Goal: Information Seeking & Learning: Learn about a topic

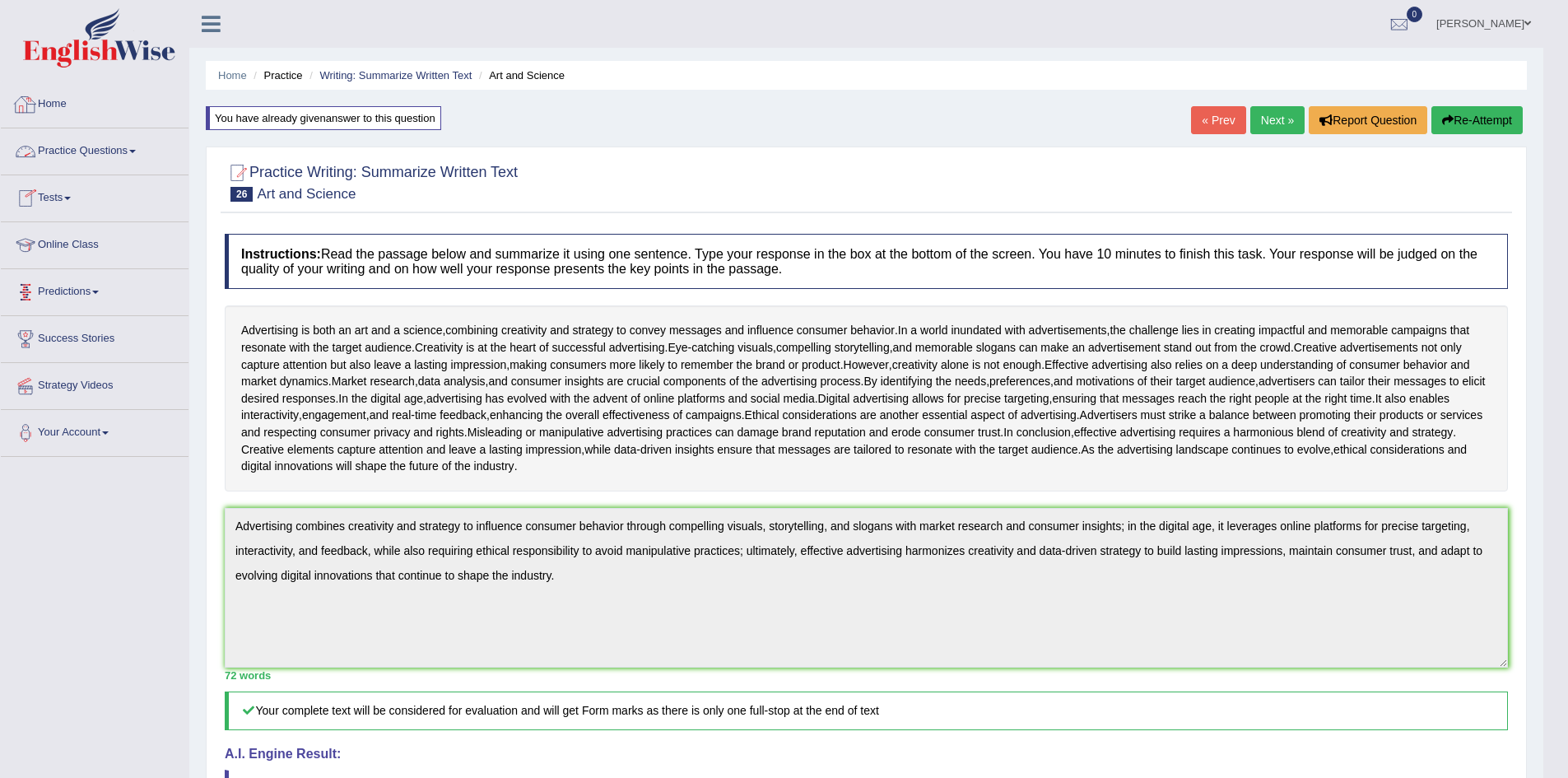
click at [136, 152] on span at bounding box center [132, 151] width 7 height 3
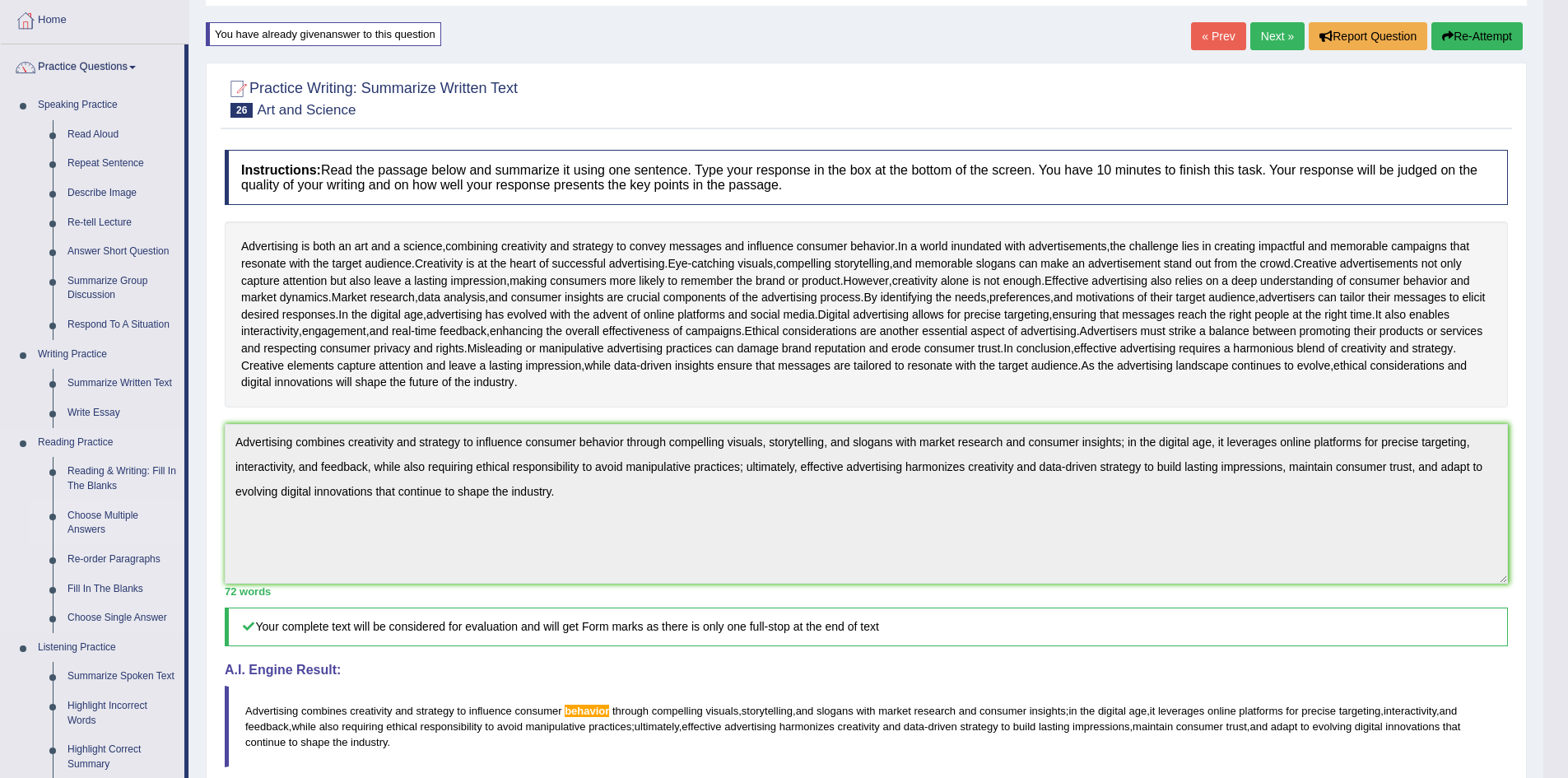
scroll to position [82, 0]
click at [103, 385] on link "Summarize Written Text" at bounding box center [121, 386] width 124 height 29
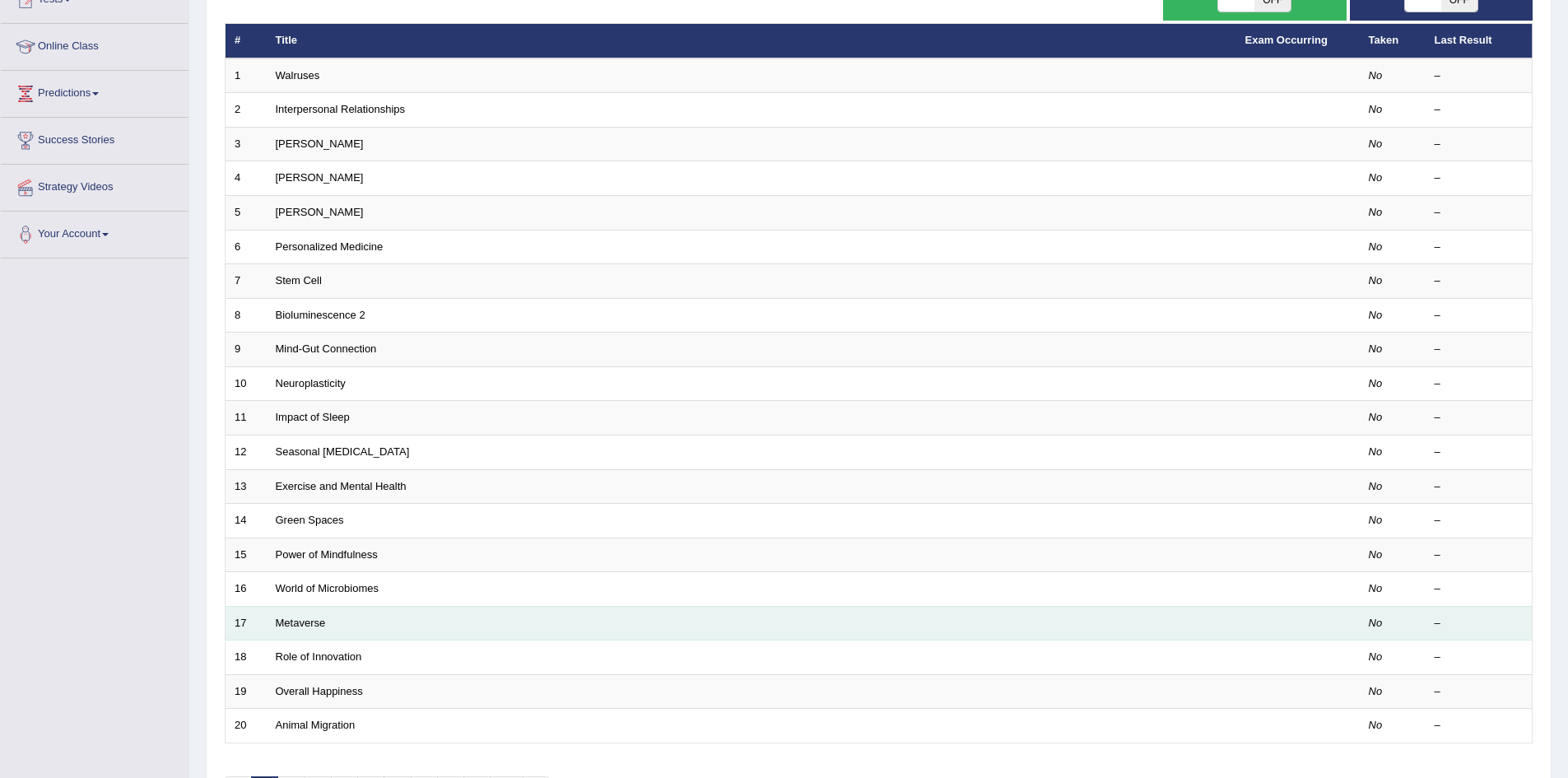
scroll to position [312, 0]
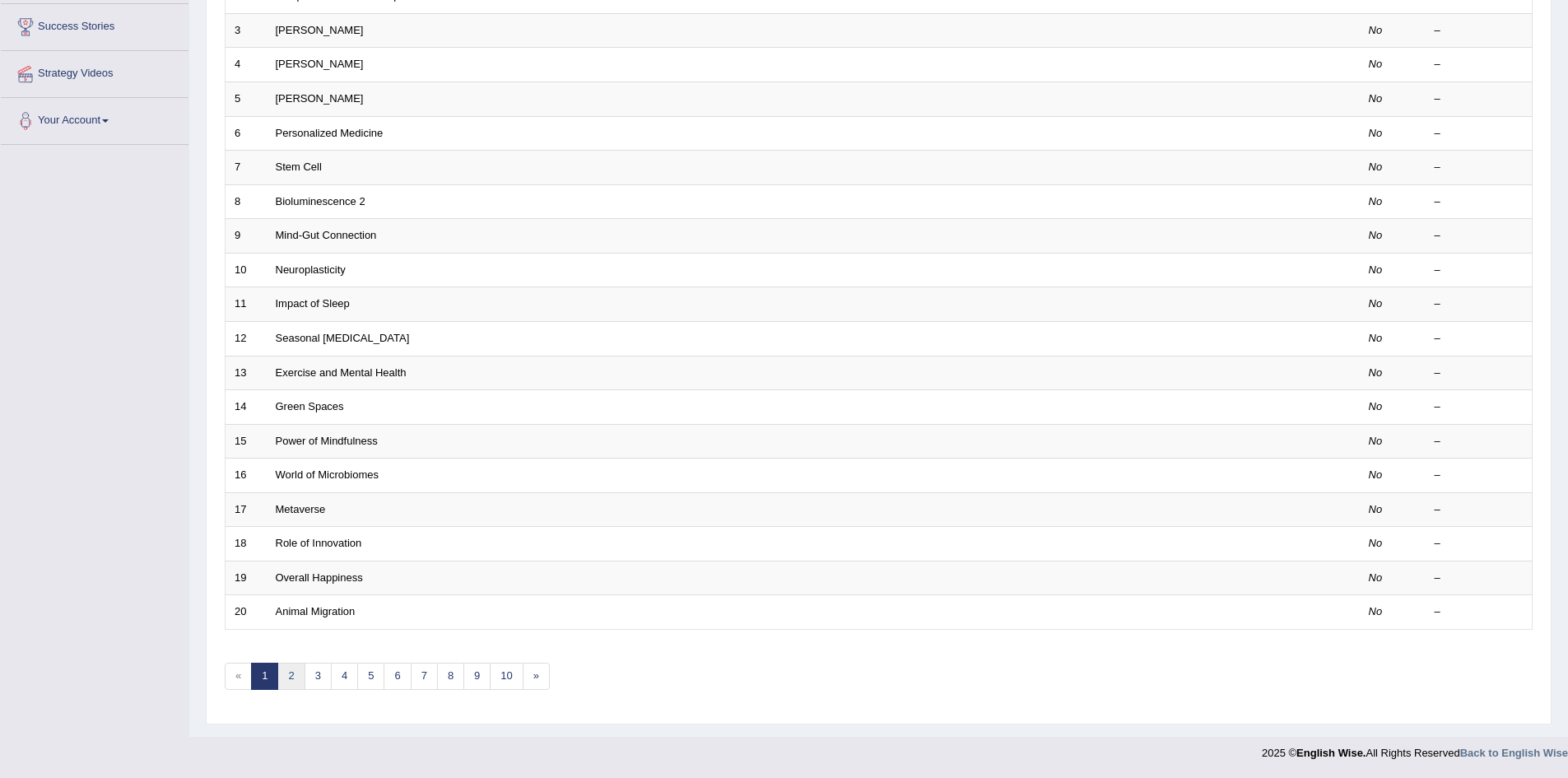
click at [299, 670] on link "2" at bounding box center [291, 676] width 27 height 27
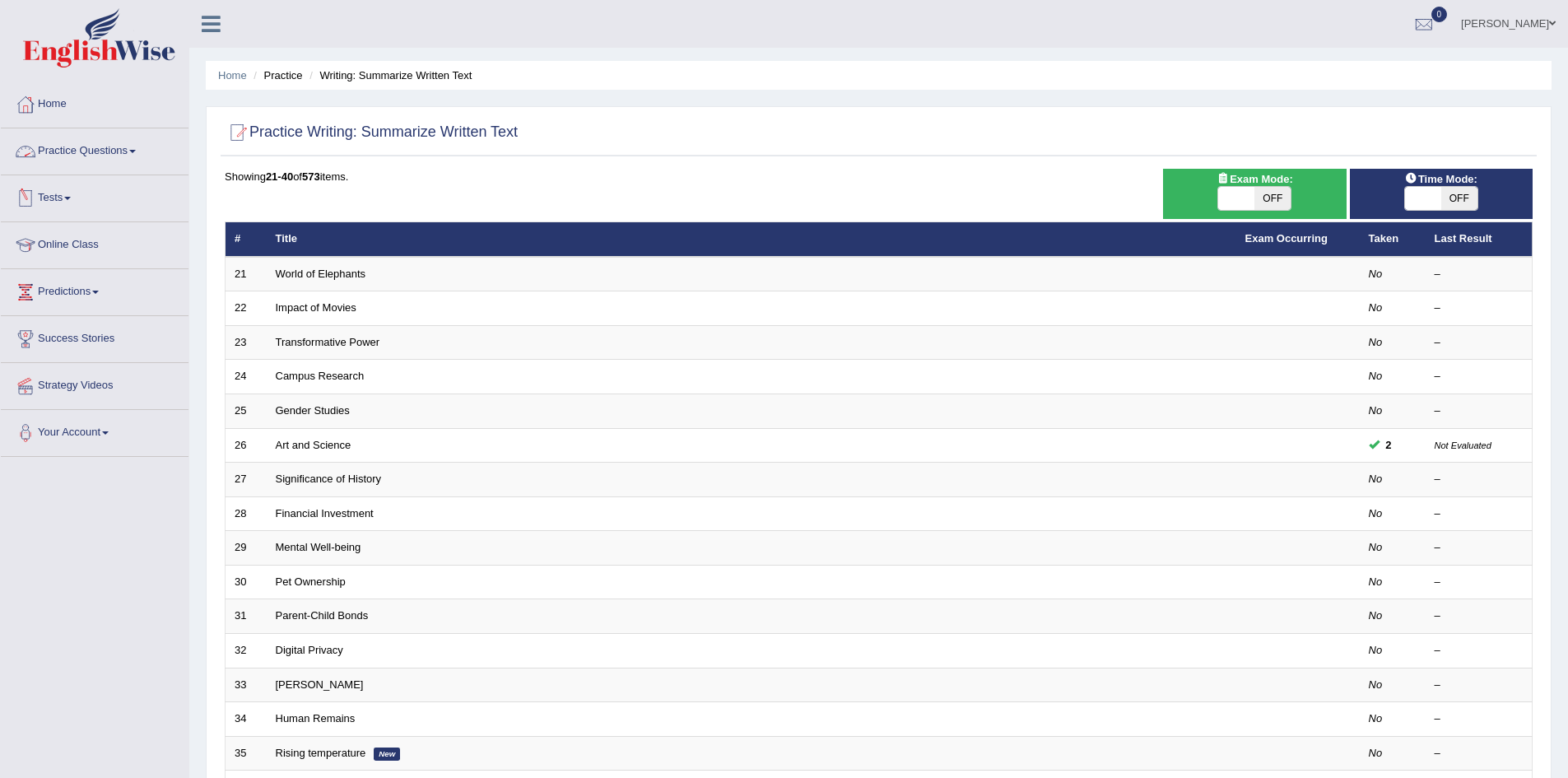
click at [136, 150] on span at bounding box center [132, 151] width 7 height 3
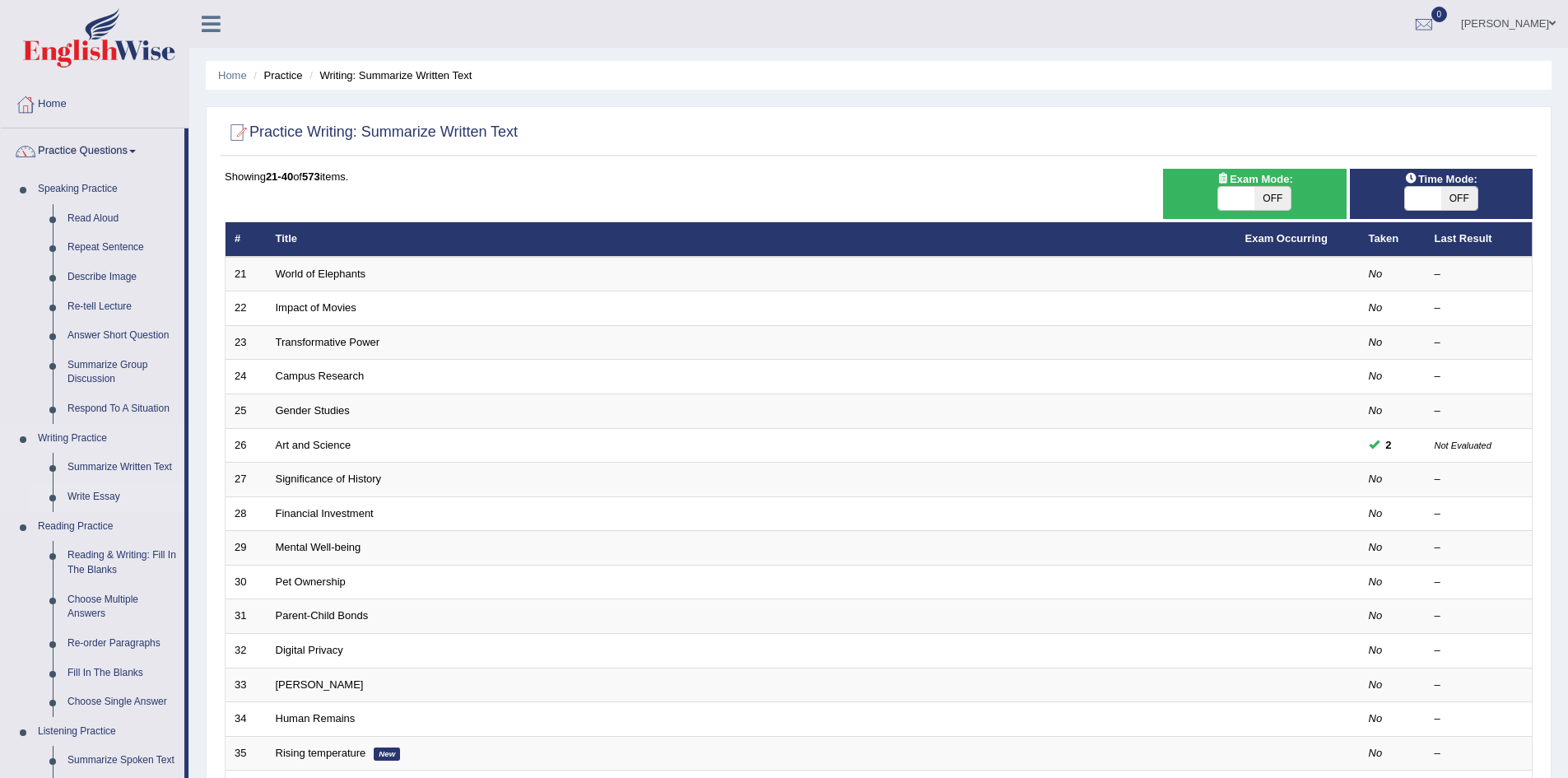
click at [99, 491] on link "Write Essay" at bounding box center [121, 497] width 124 height 29
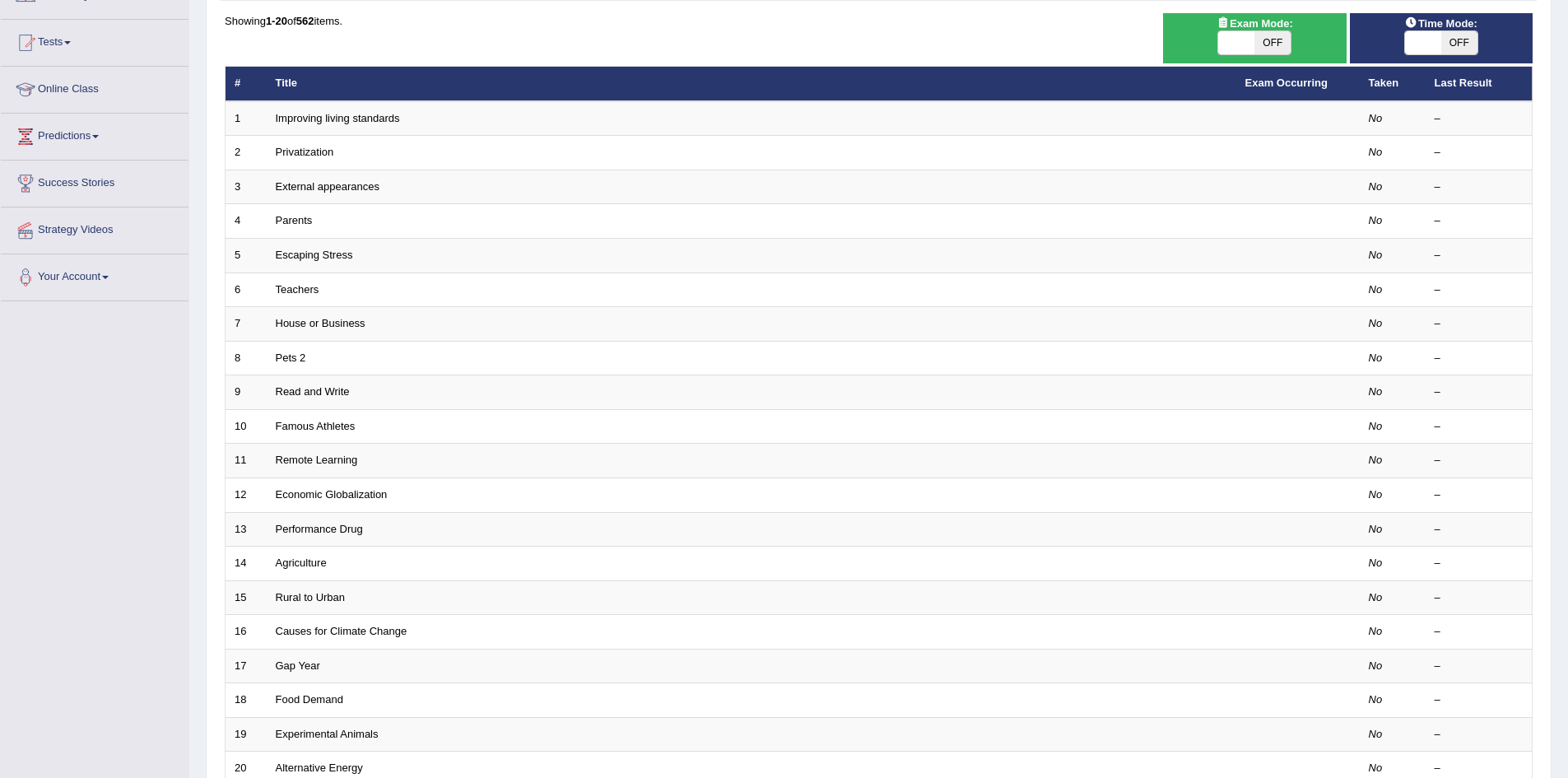
scroll to position [312, 0]
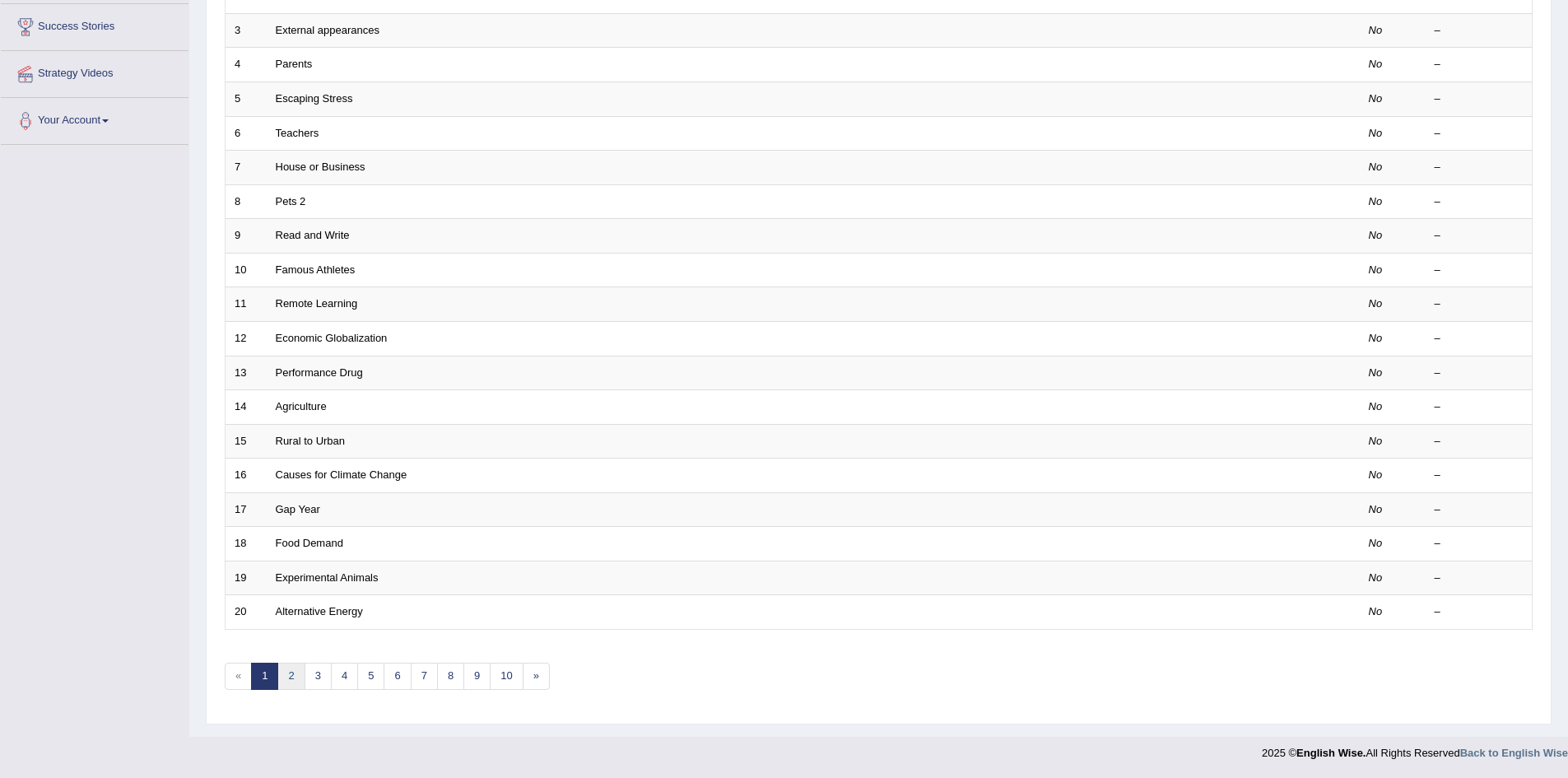
click at [299, 679] on link "2" at bounding box center [291, 676] width 27 height 27
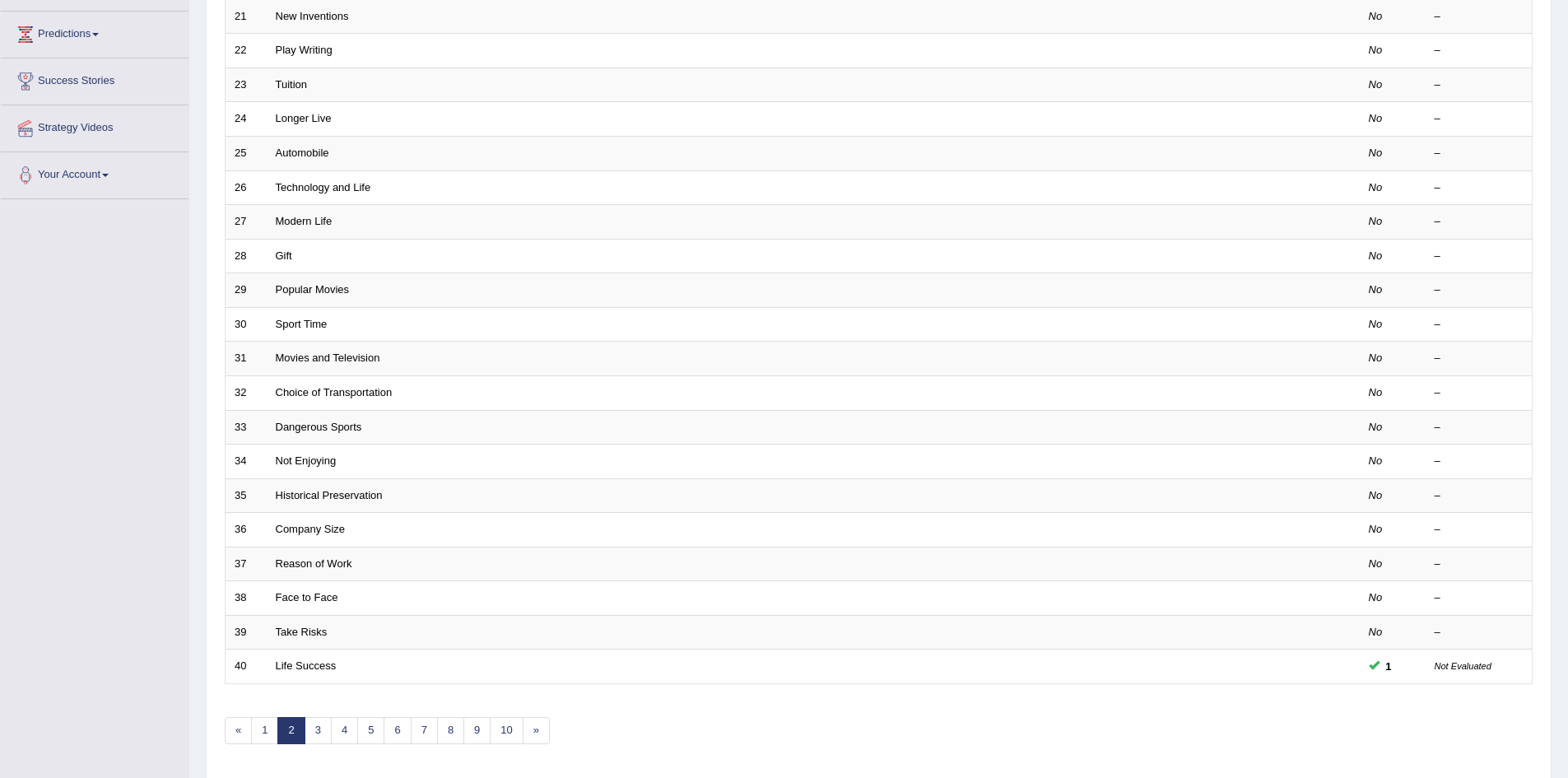
scroll to position [312, 0]
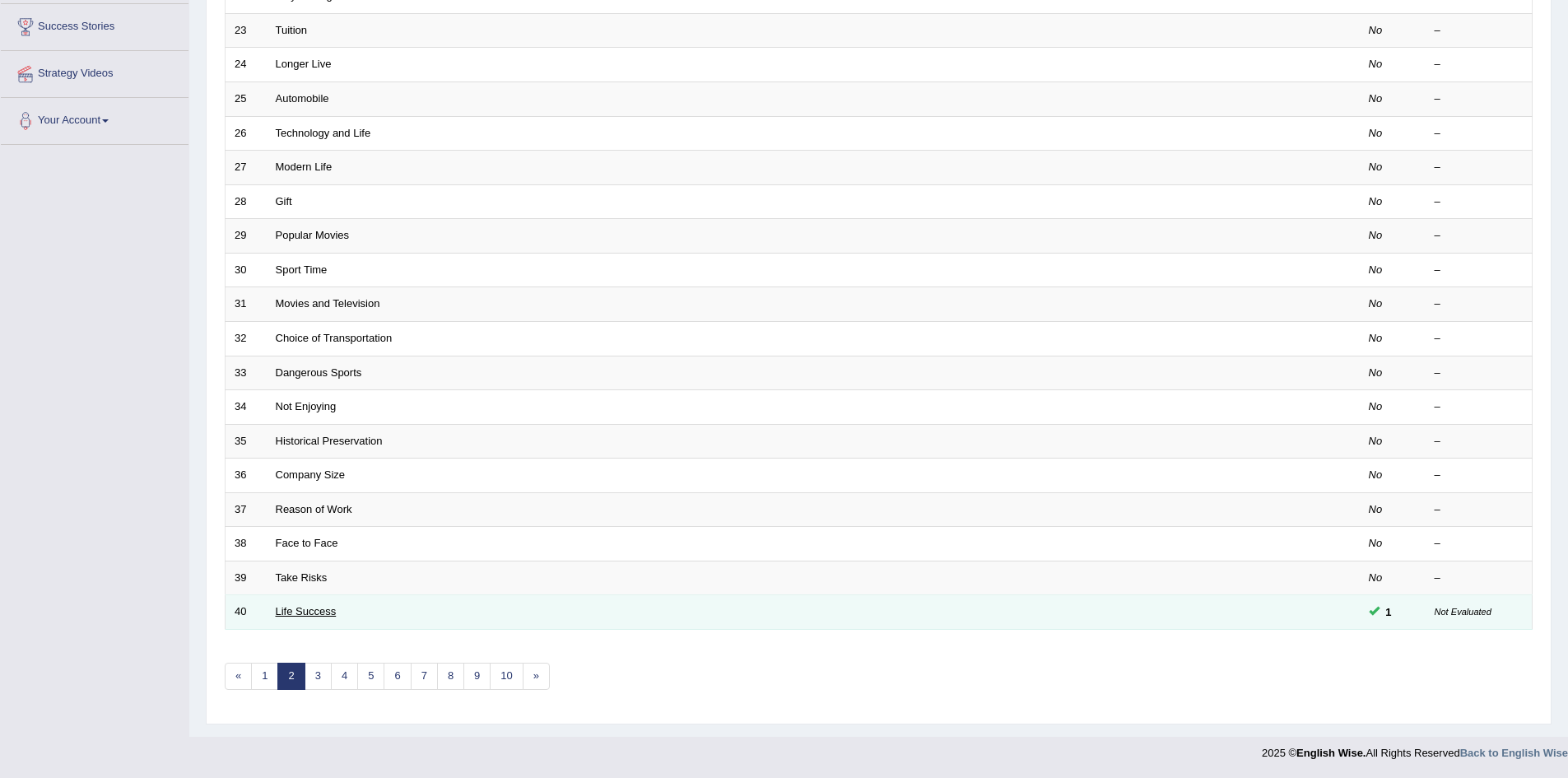
click at [297, 615] on link "Life Success" at bounding box center [306, 612] width 61 height 13
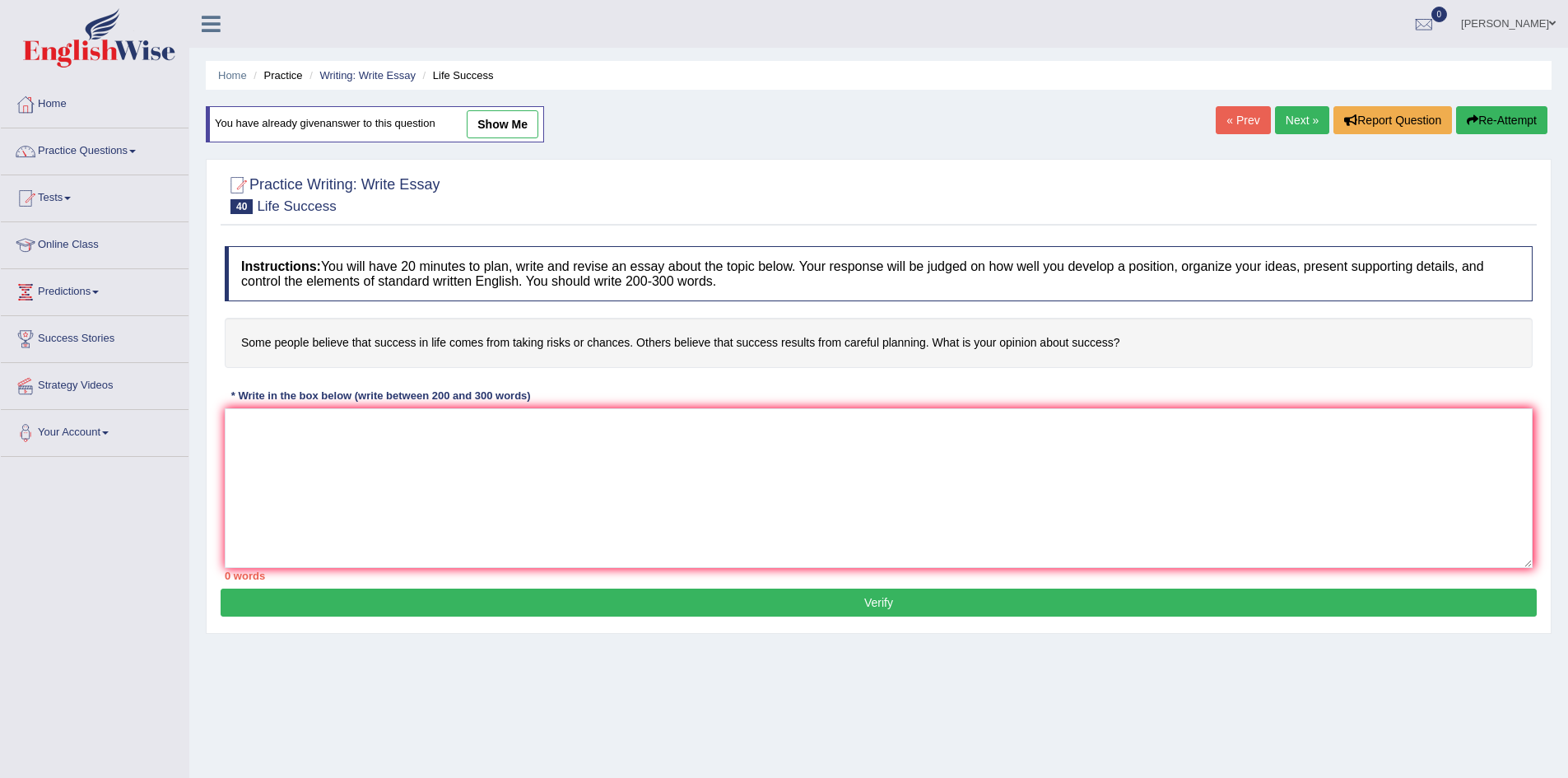
click at [500, 124] on link "show me" at bounding box center [502, 124] width 71 height 28
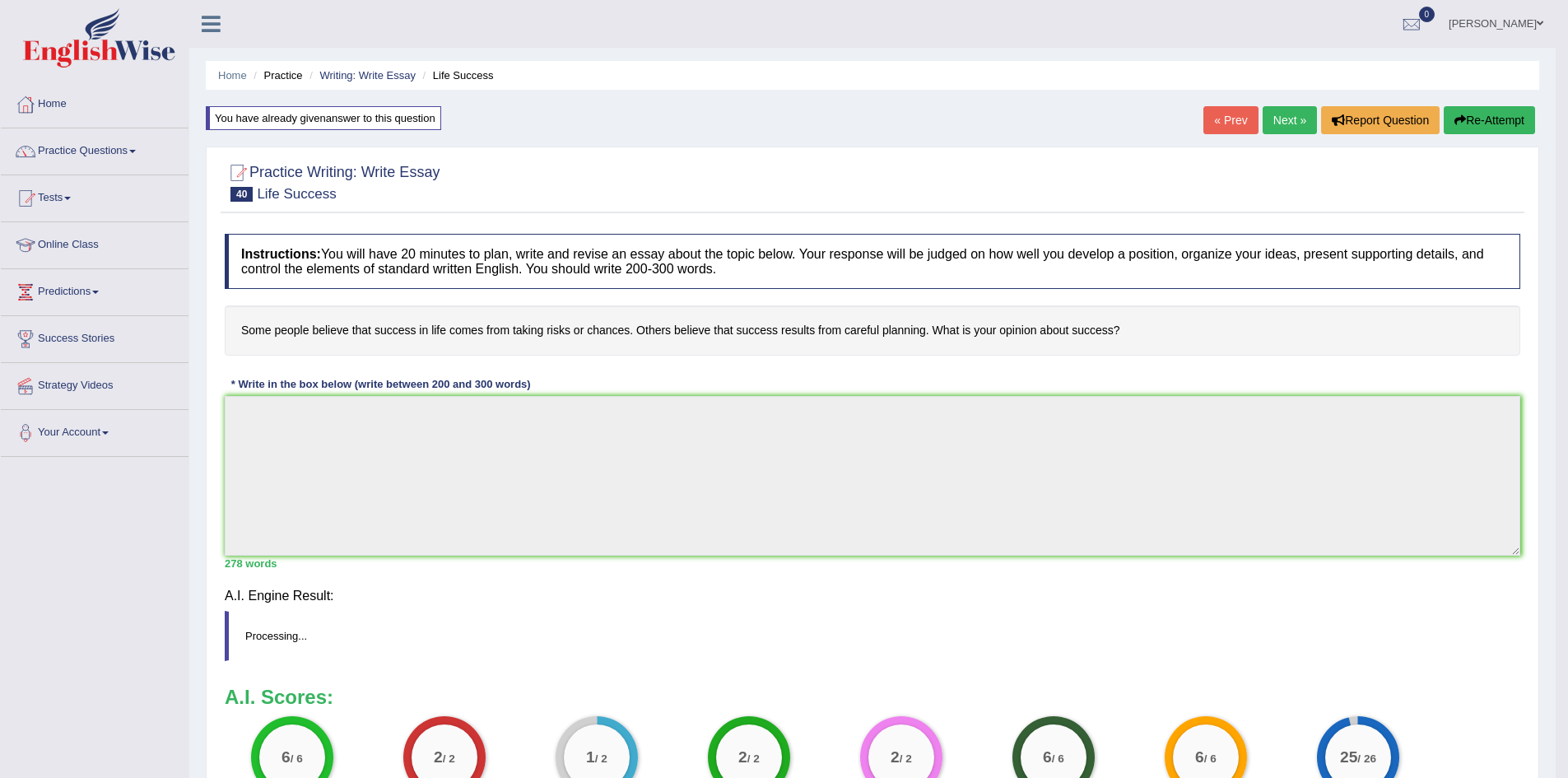
type textarea "Some people believe that success in life comes from taking risks or chances, wh…"
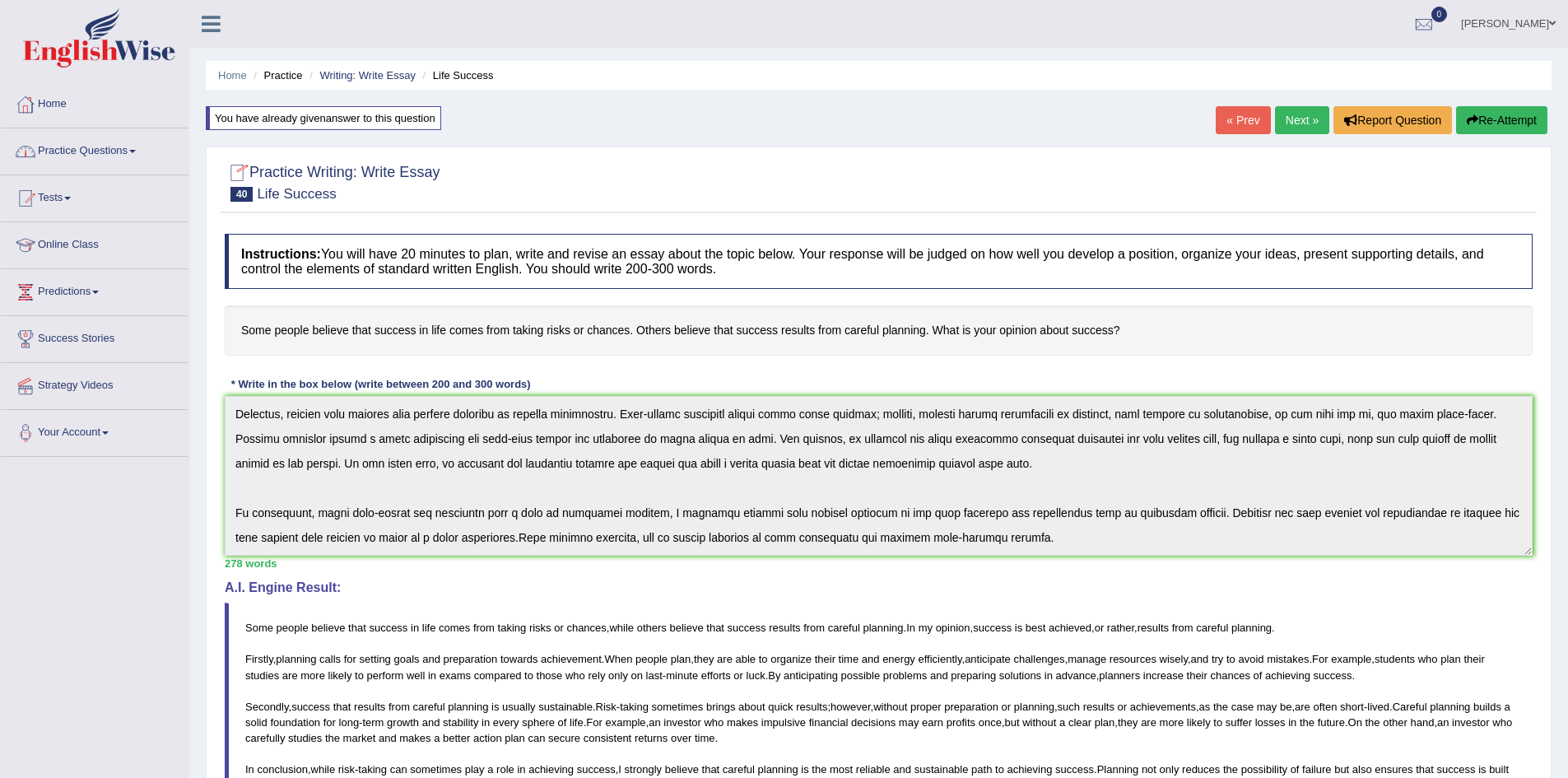
click at [136, 151] on span at bounding box center [132, 151] width 7 height 3
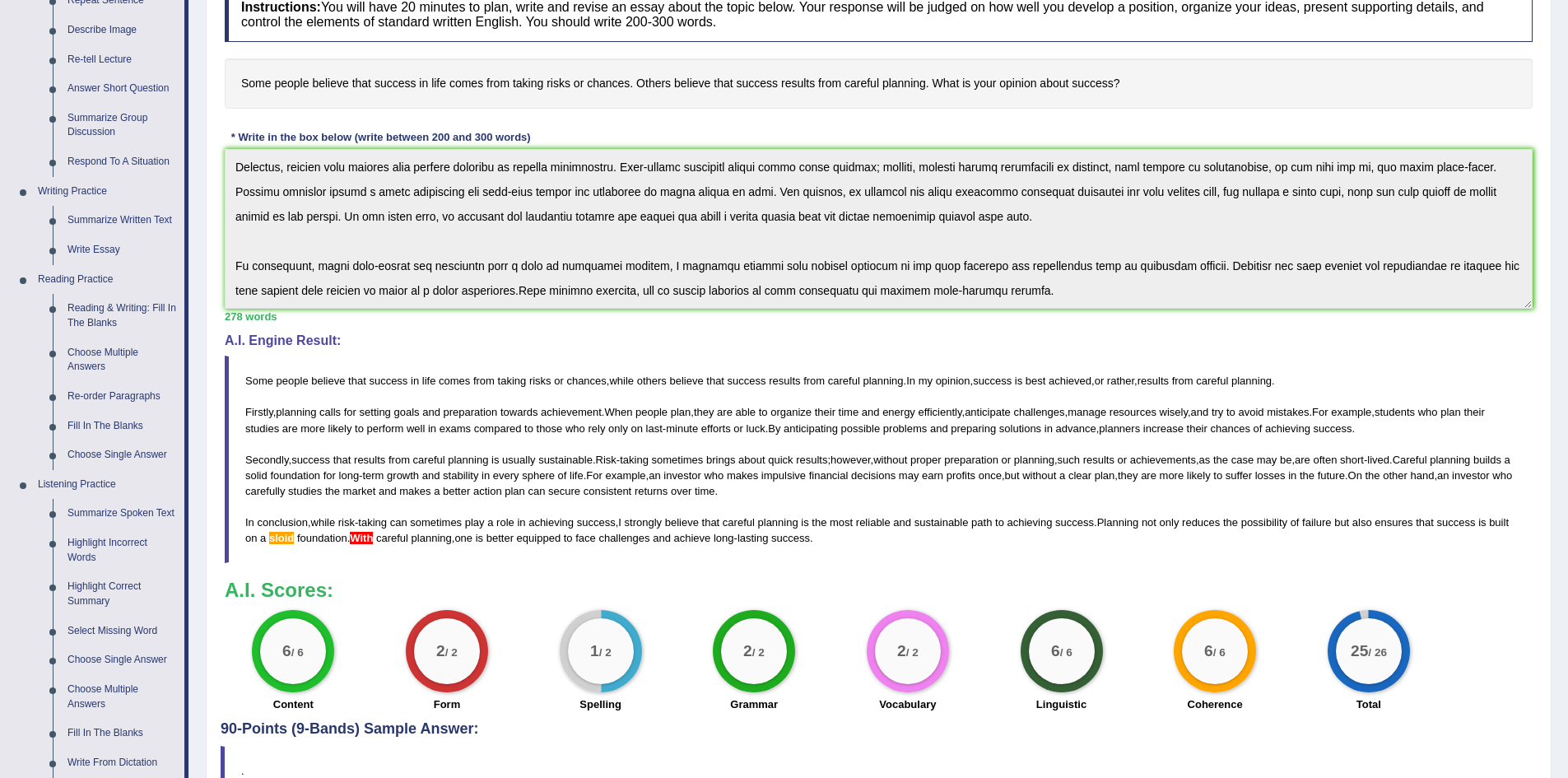
scroll to position [164, 0]
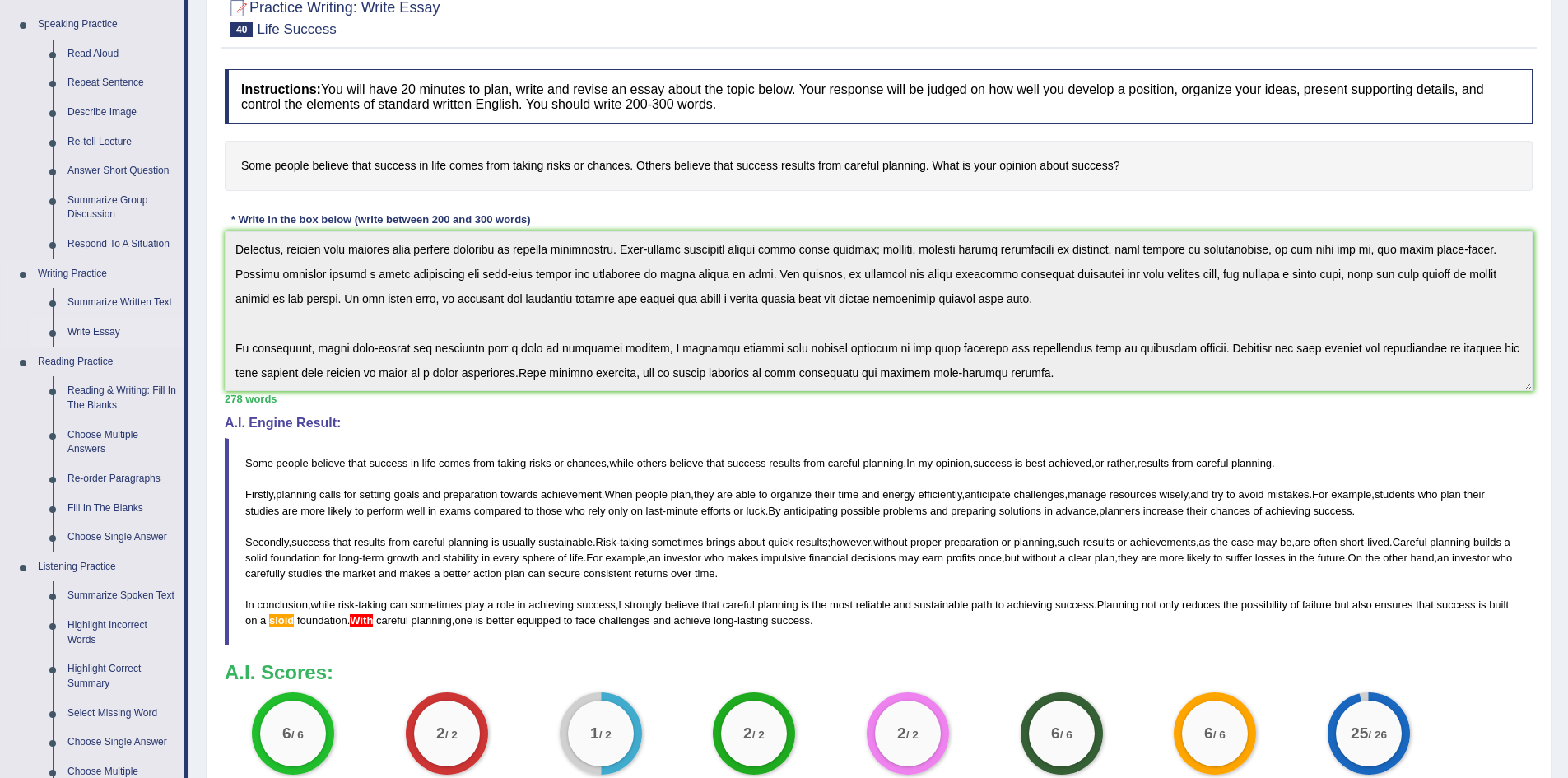
click at [89, 334] on link "Write Essay" at bounding box center [121, 333] width 124 height 29
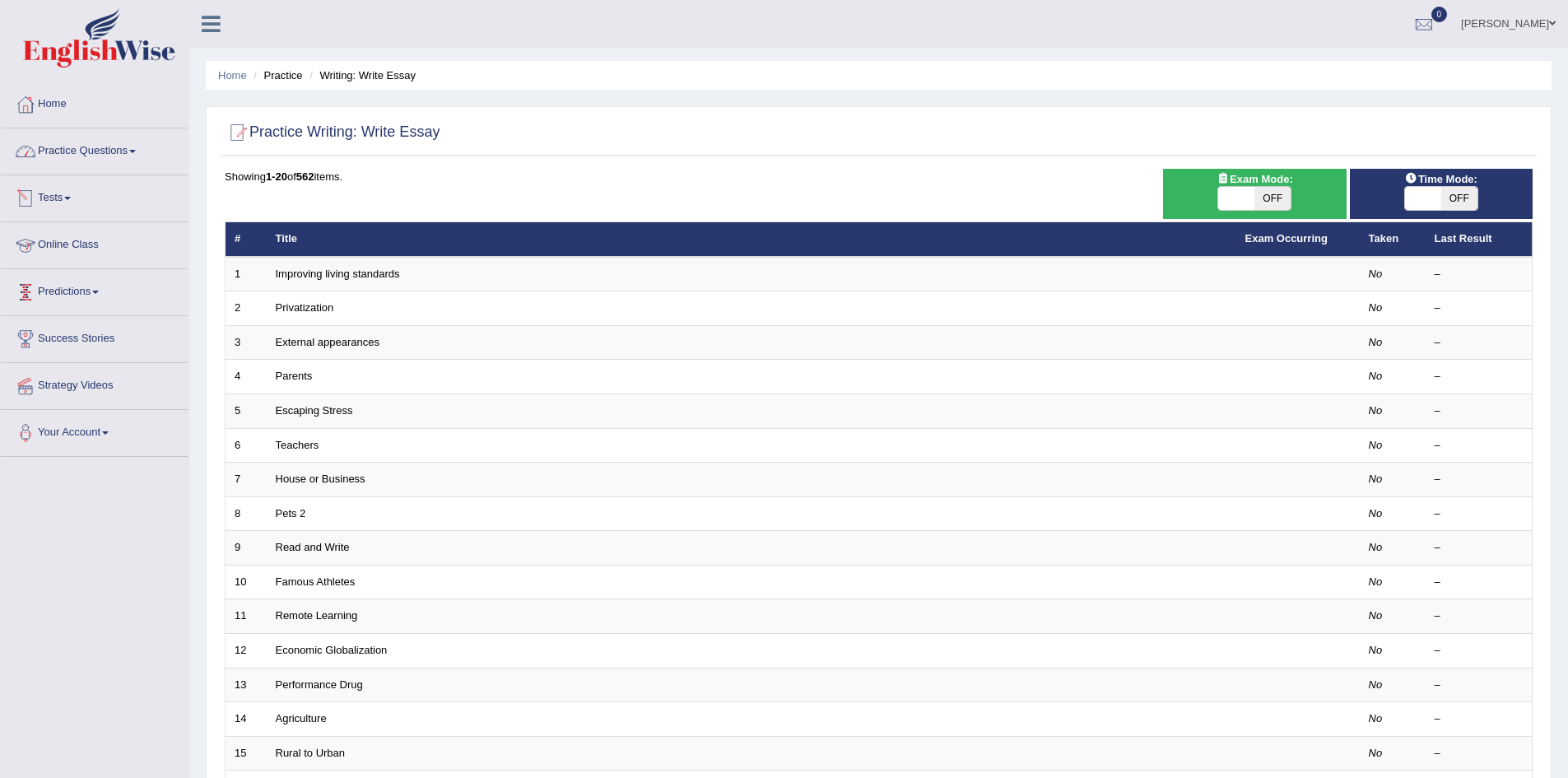
click at [129, 156] on link "Practice Questions" at bounding box center [95, 149] width 188 height 41
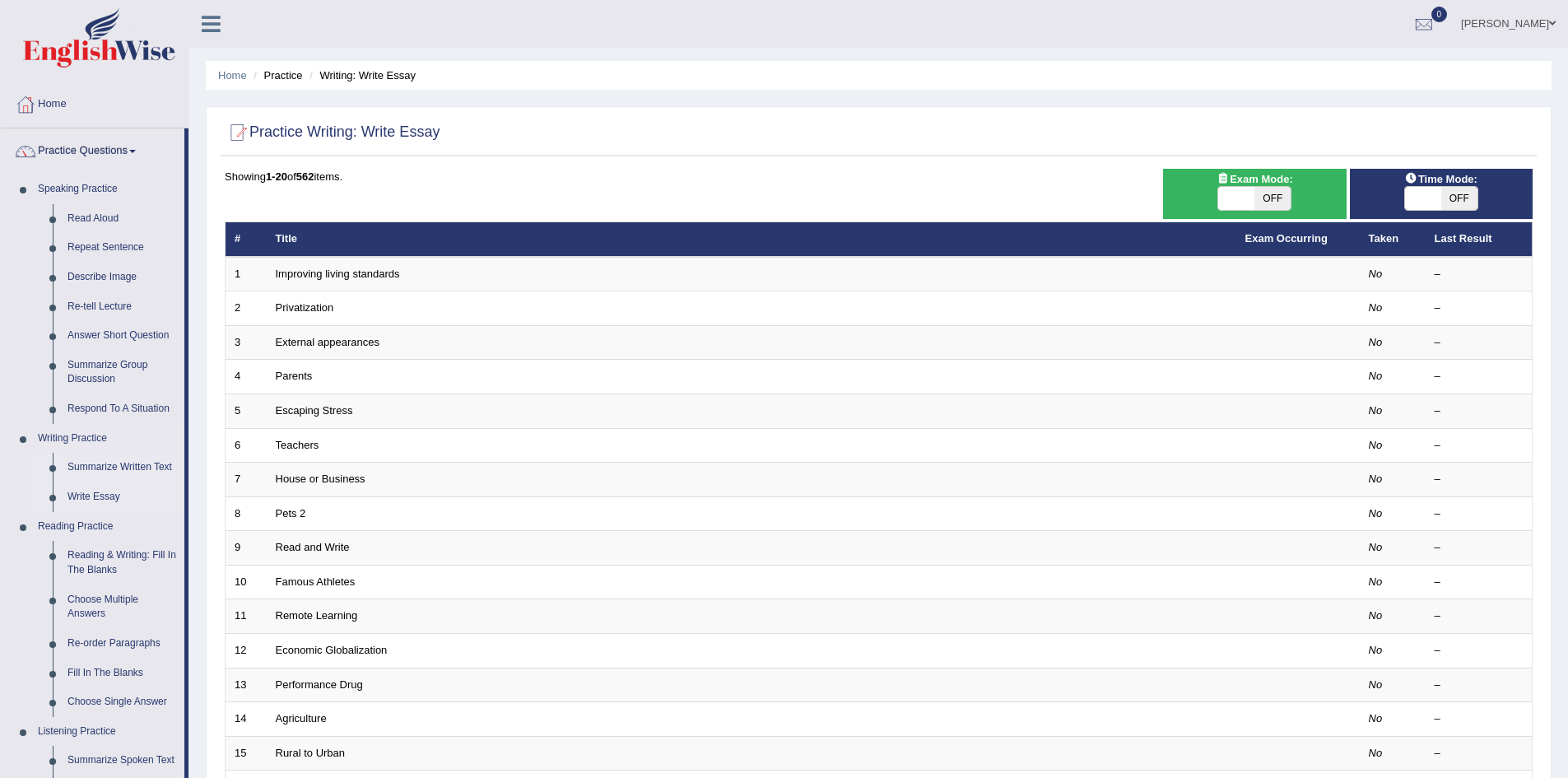
click at [93, 466] on link "Summarize Written Text" at bounding box center [121, 468] width 124 height 29
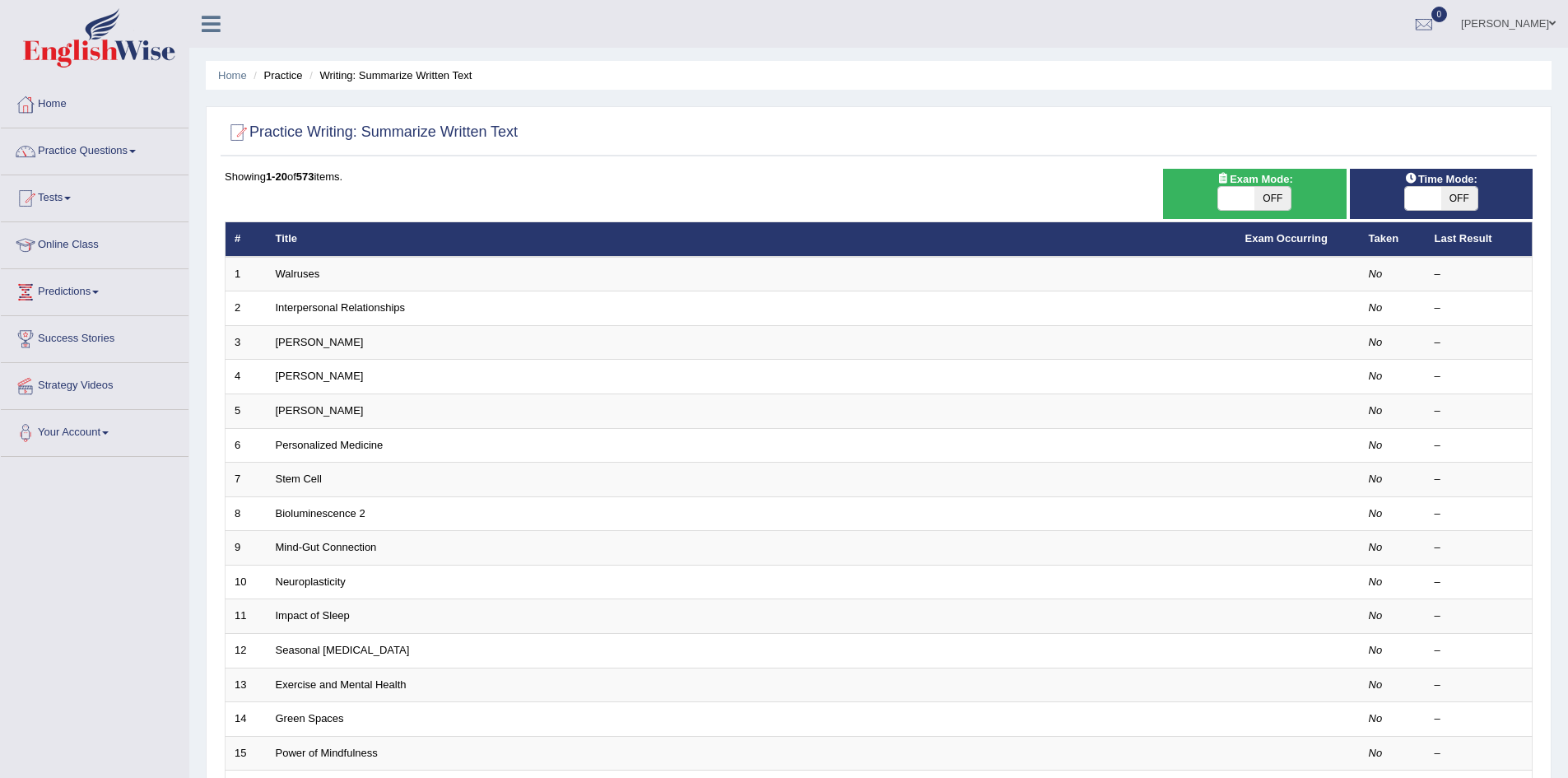
click at [1267, 200] on span "OFF" at bounding box center [1273, 199] width 36 height 23
checkbox input "true"
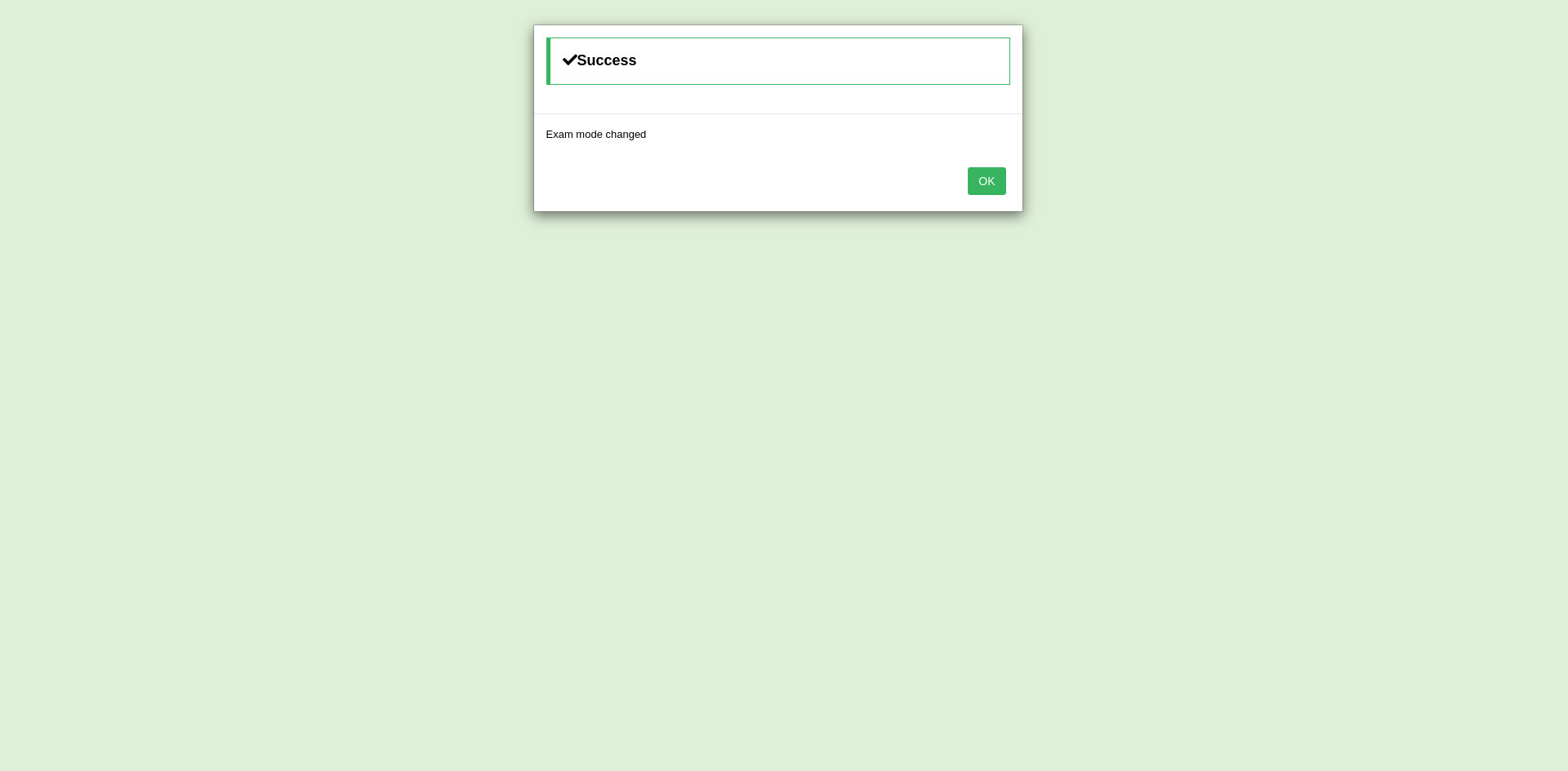
click at [982, 177] on button "OK" at bounding box center [986, 181] width 38 height 28
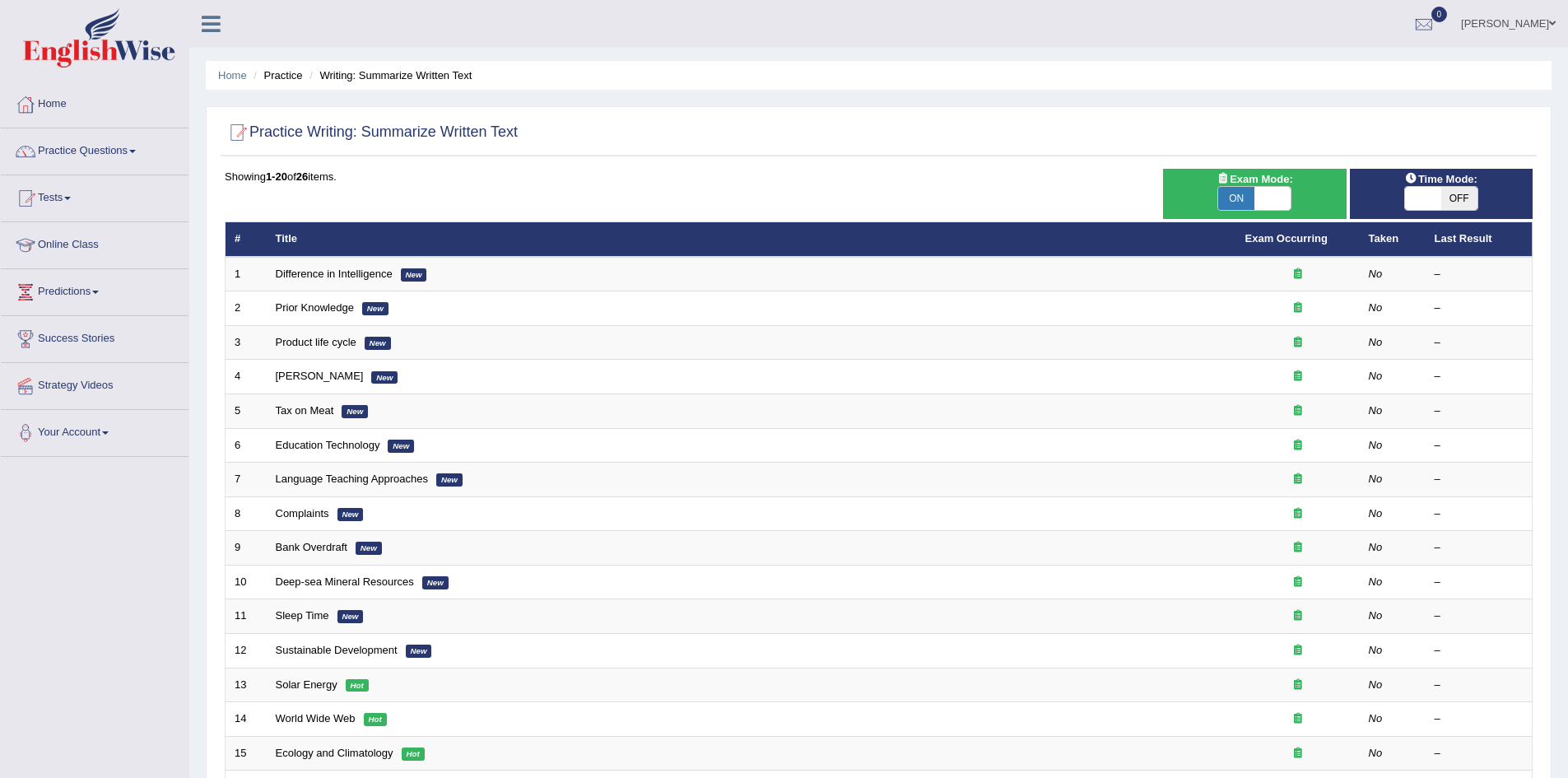
click at [1449, 198] on span "OFF" at bounding box center [1459, 199] width 36 height 23
checkbox input "true"
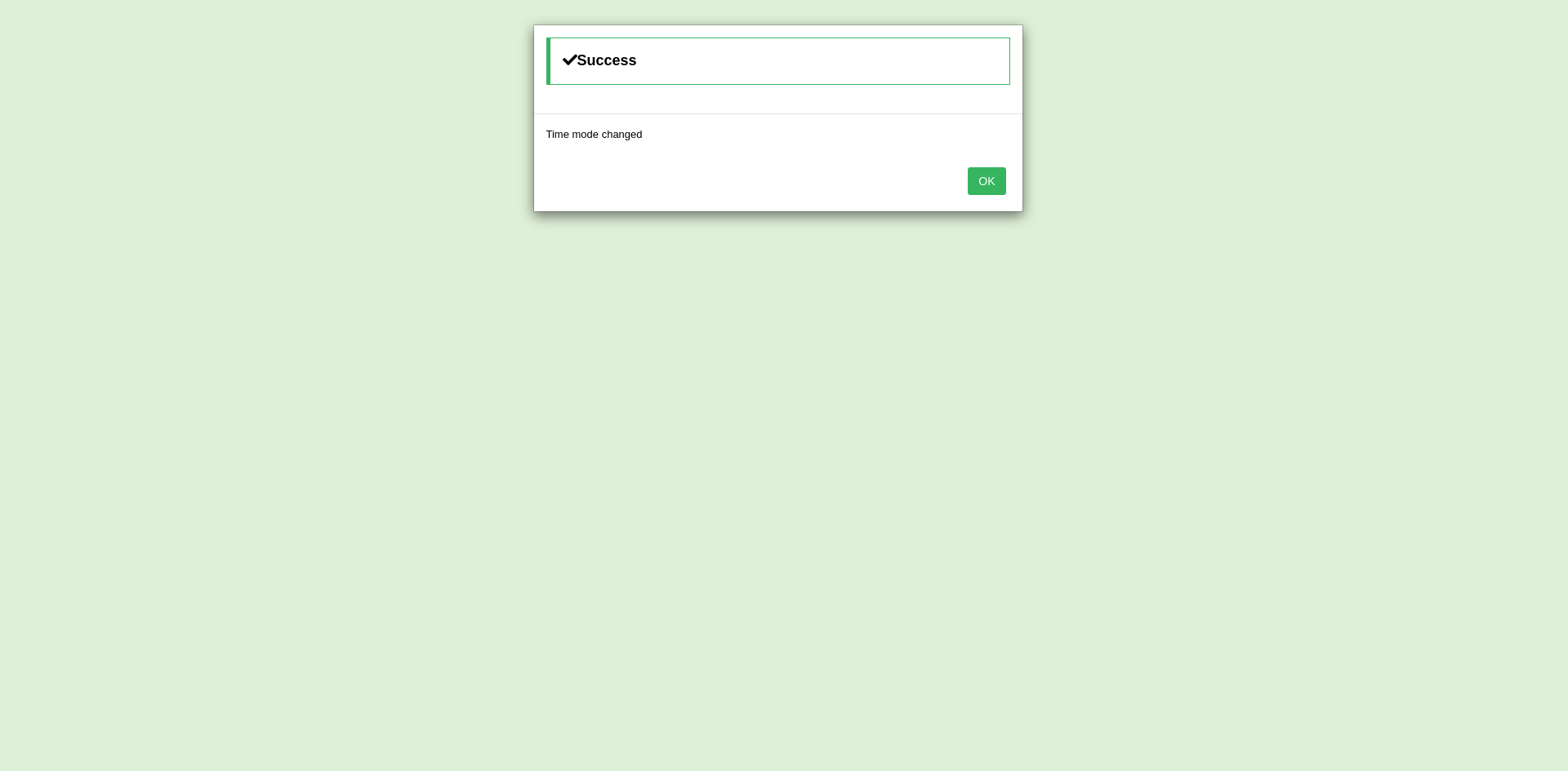
click at [988, 181] on button "OK" at bounding box center [986, 181] width 38 height 28
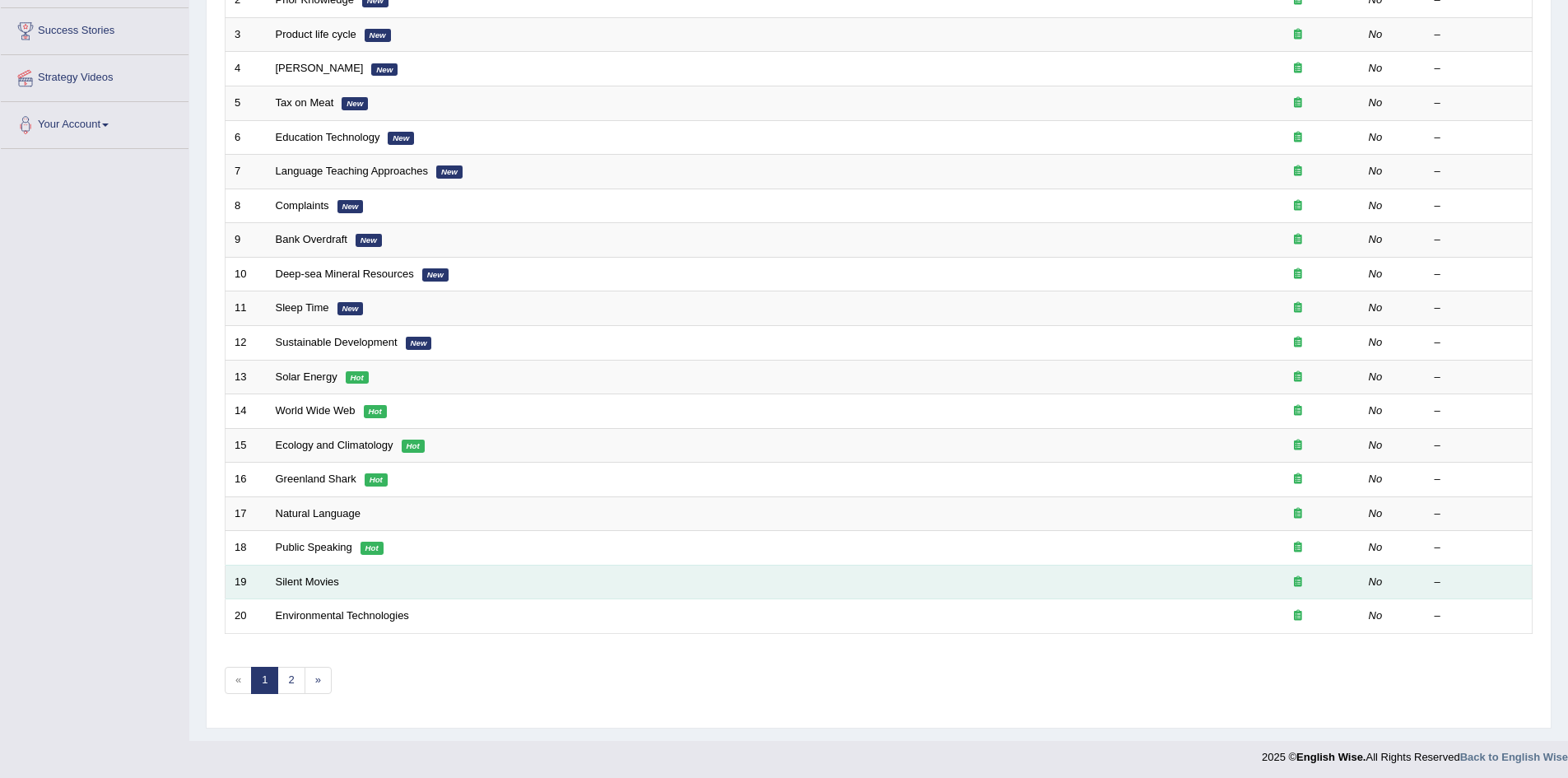
scroll to position [312, 0]
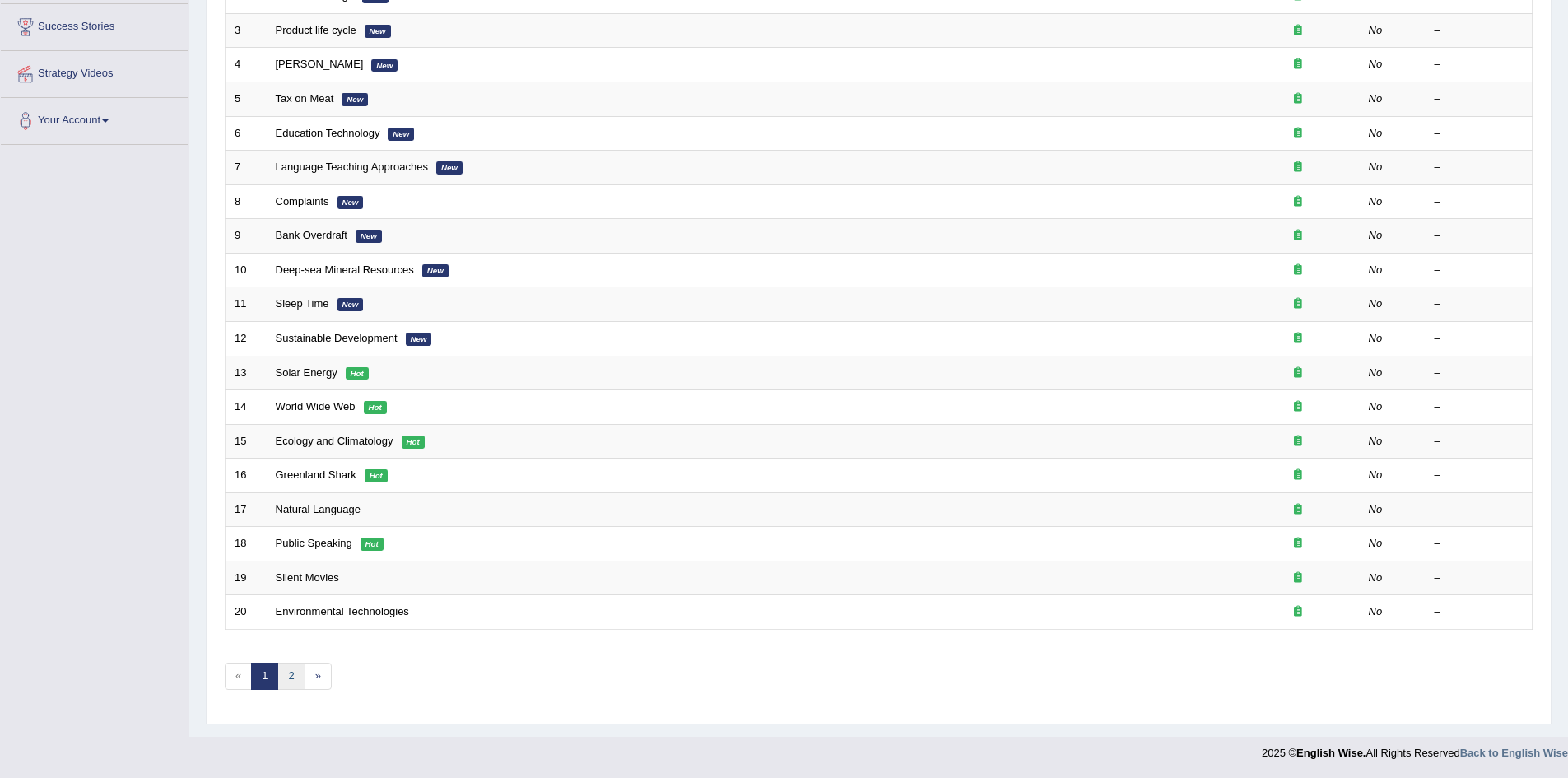
click at [287, 673] on link "2" at bounding box center [291, 676] width 27 height 27
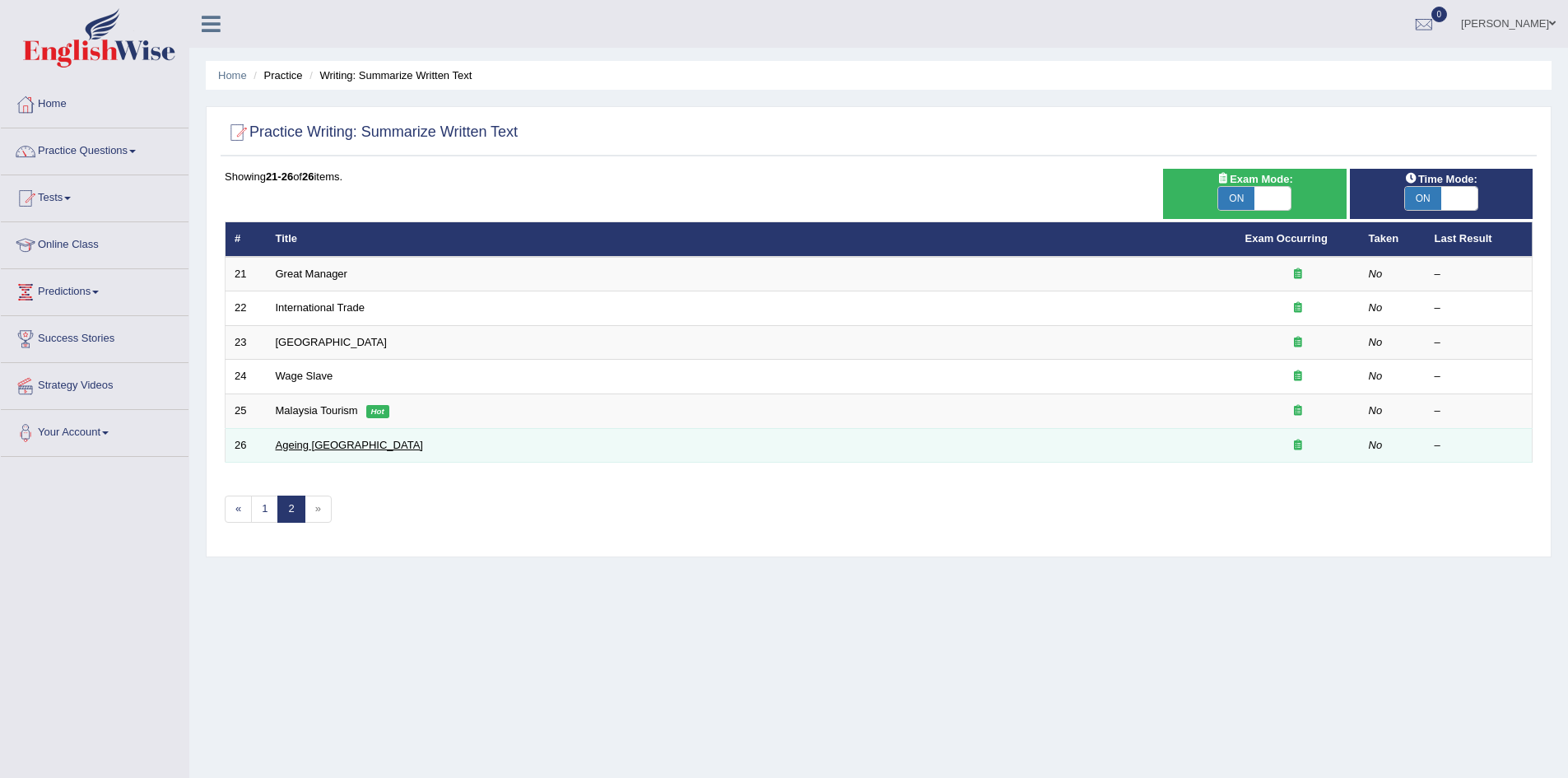
click at [327, 444] on link "Ageing [GEOGRAPHIC_DATA]" at bounding box center [349, 445] width 148 height 13
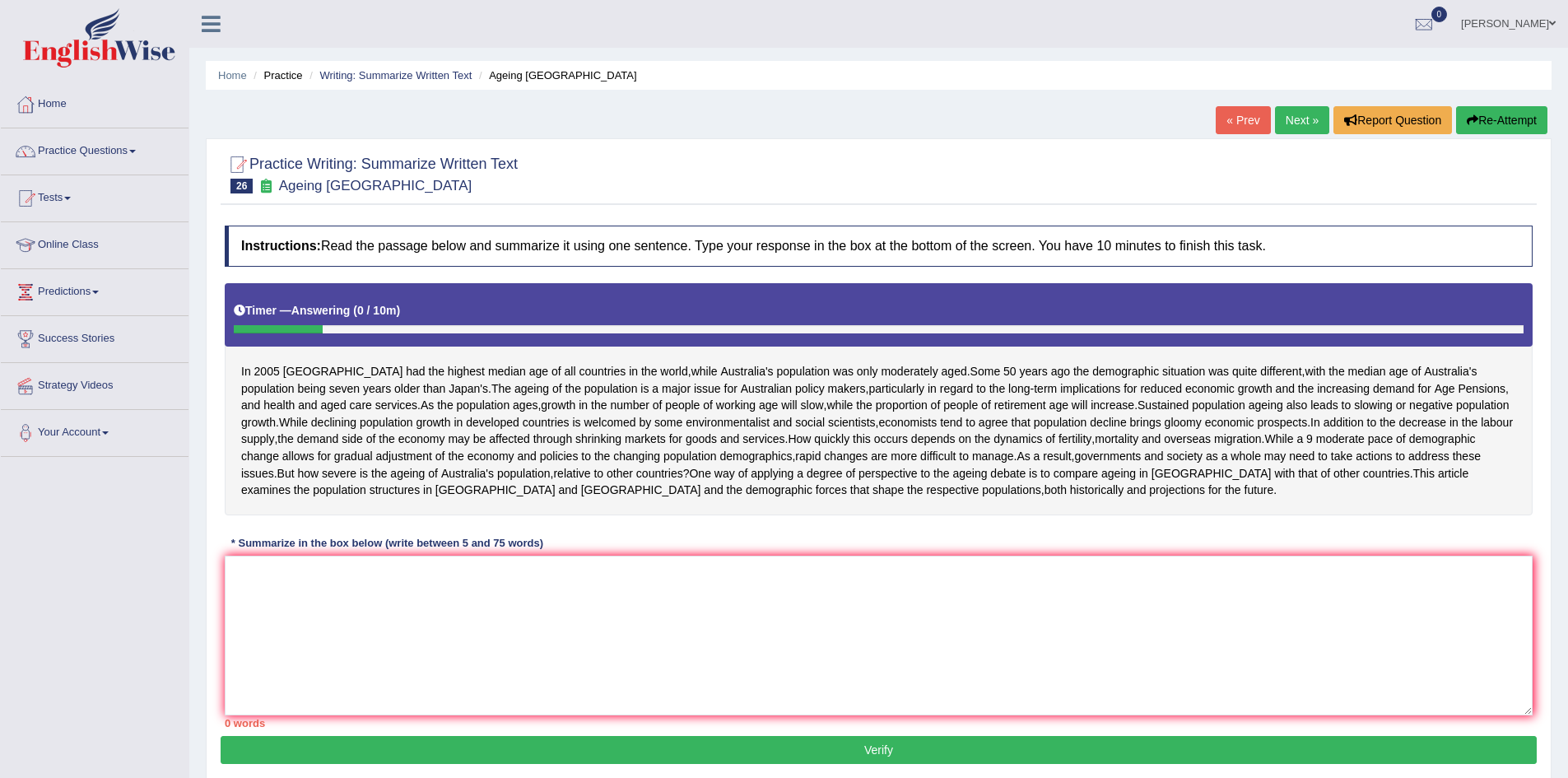
click at [1249, 120] on link "« Prev" at bounding box center [1243, 120] width 55 height 28
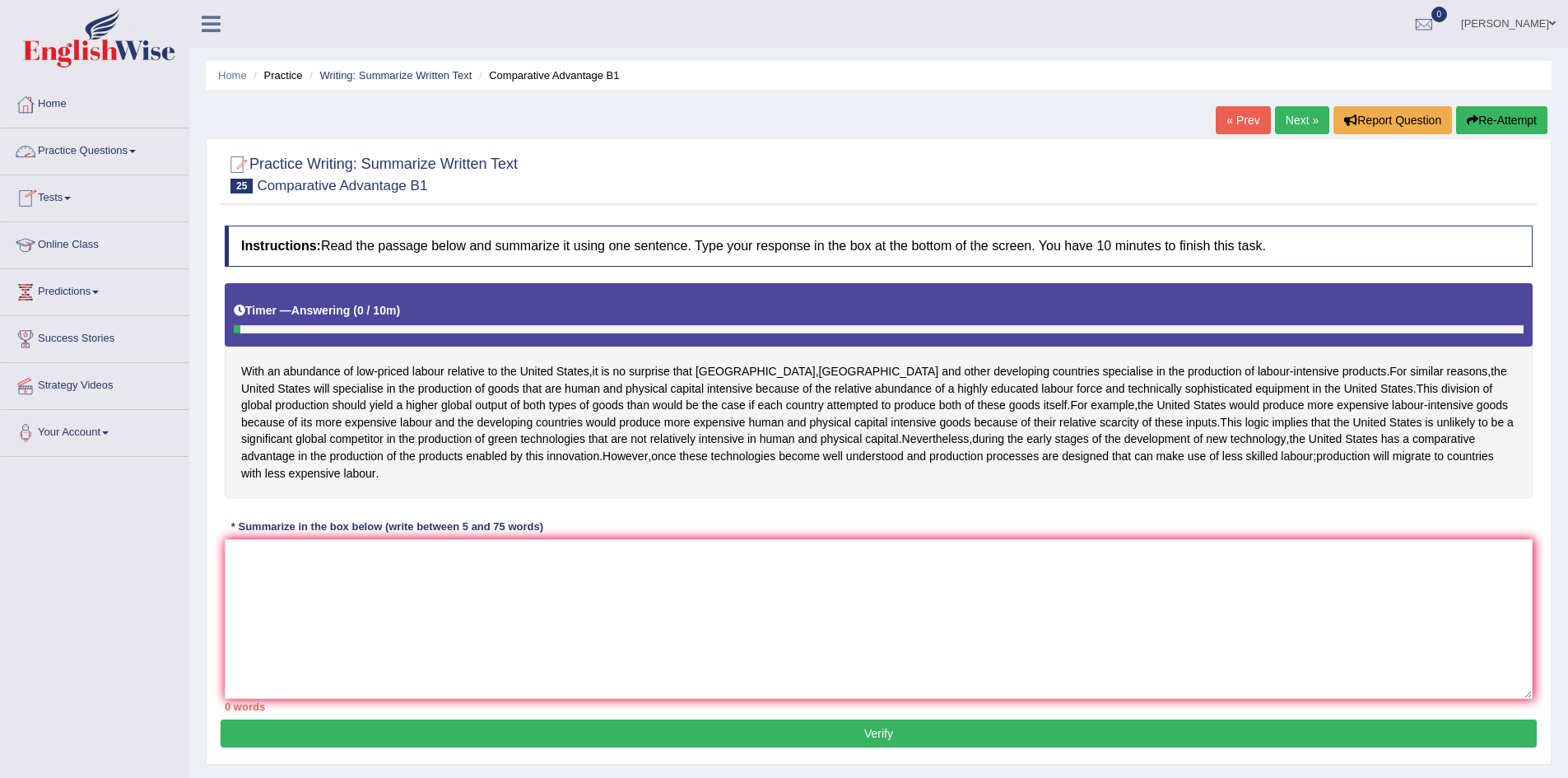
click at [135, 153] on span at bounding box center [132, 151] width 7 height 3
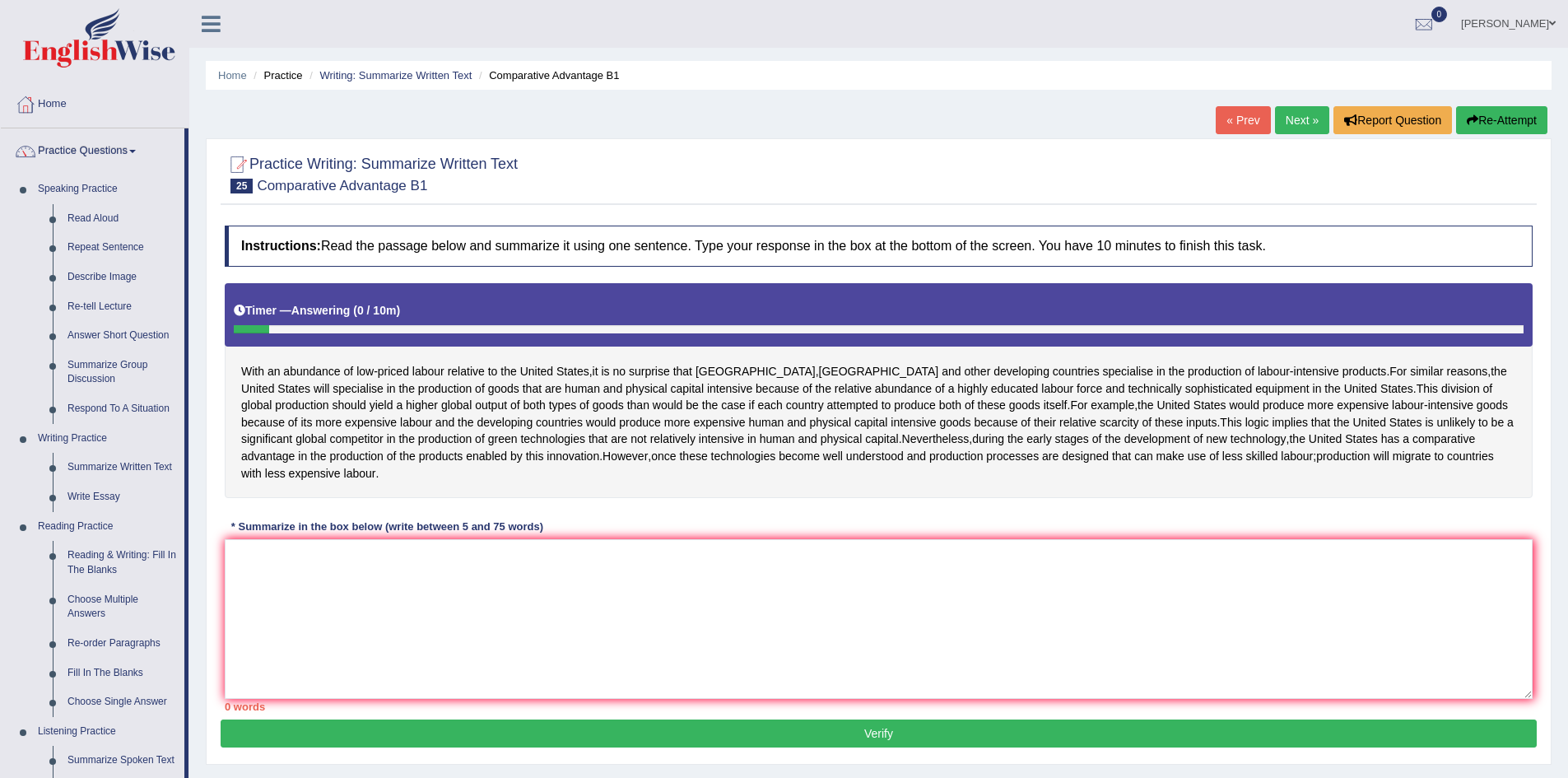
click at [1284, 116] on link "Next »" at bounding box center [1303, 120] width 55 height 28
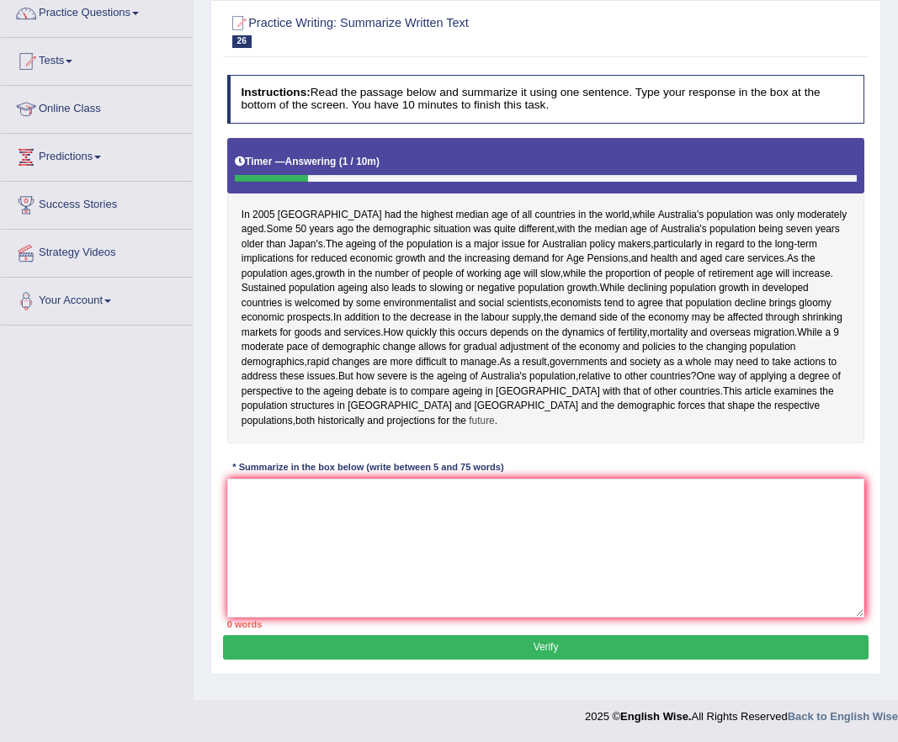
scroll to position [216, 0]
click at [343, 538] on textarea at bounding box center [546, 548] width 638 height 139
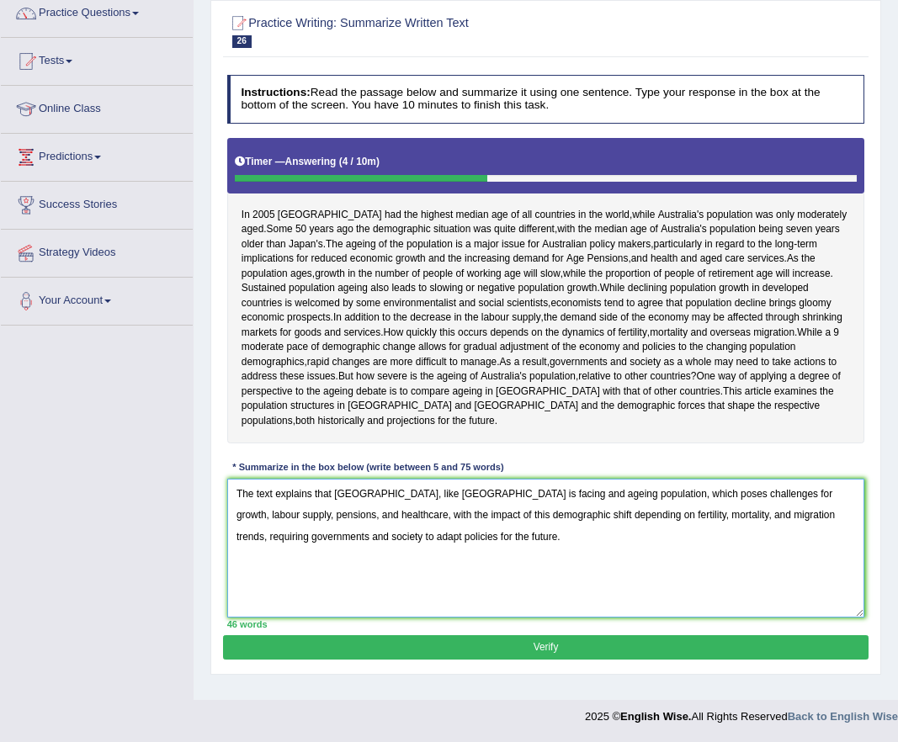
click at [405, 507] on textarea "The text explains that [GEOGRAPHIC_DATA], like [GEOGRAPHIC_DATA] is facing and …" at bounding box center [546, 548] width 638 height 139
type textarea "The text explains that [GEOGRAPHIC_DATA], like [GEOGRAPHIC_DATA], is facing an …"
click at [545, 660] on button "Verify" at bounding box center [545, 647] width 645 height 24
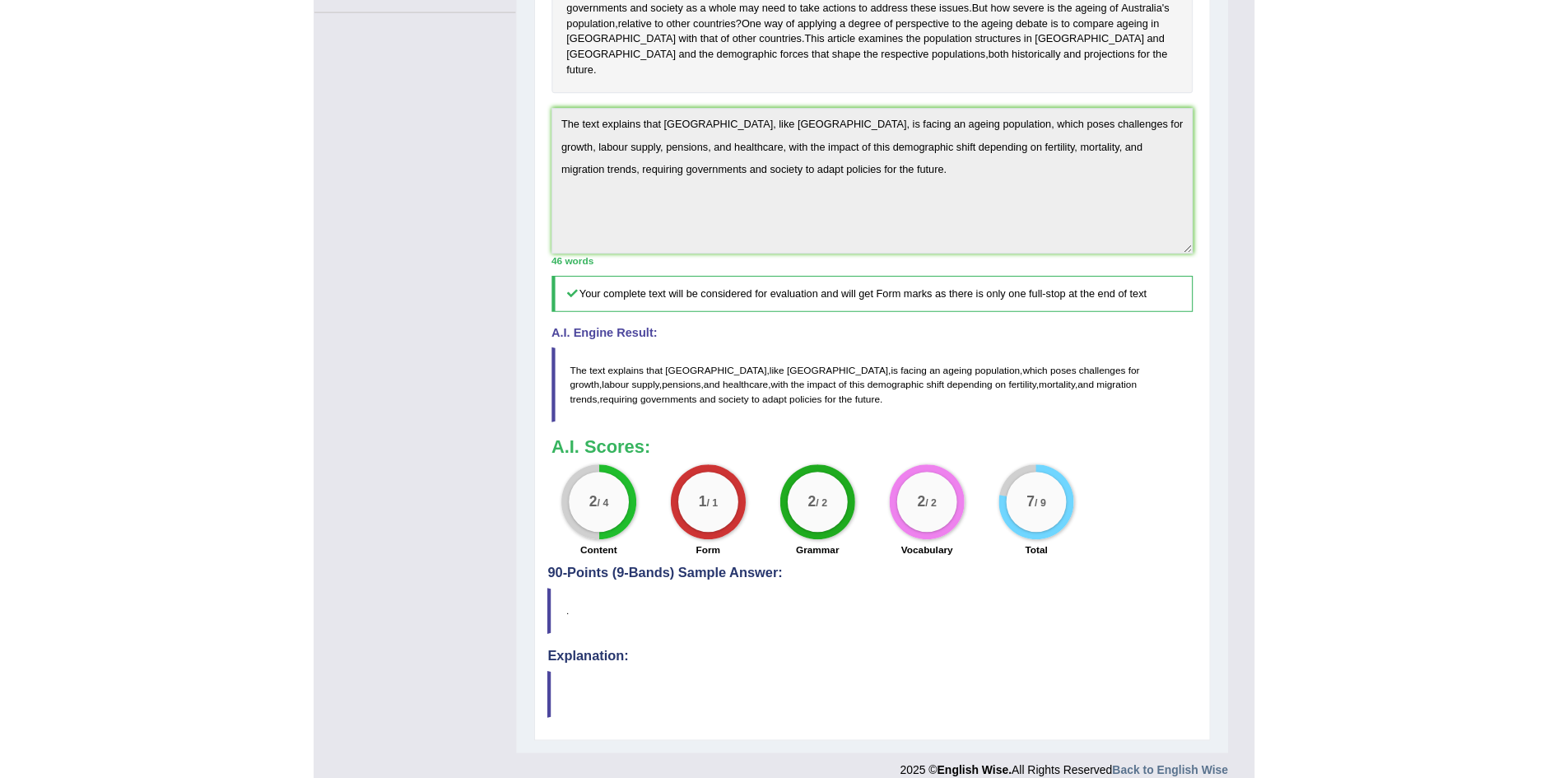
scroll to position [475, 0]
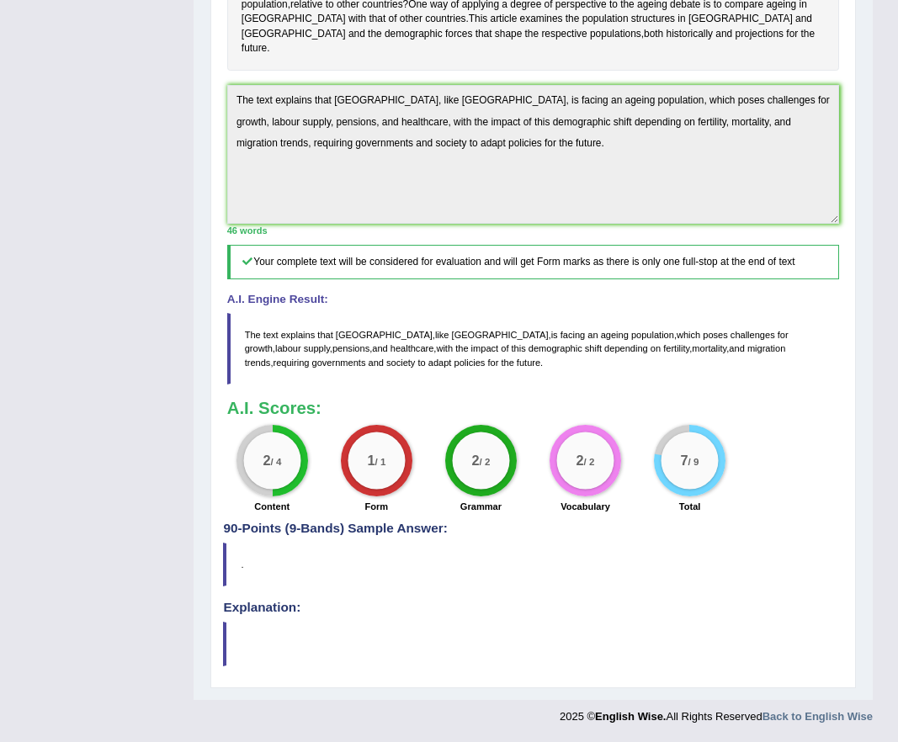
drag, startPoint x: 778, startPoint y: 645, endPoint x: 877, endPoint y: 95, distance: 558.3
click at [778, 587] on blockquote "." at bounding box center [532, 565] width 619 height 44
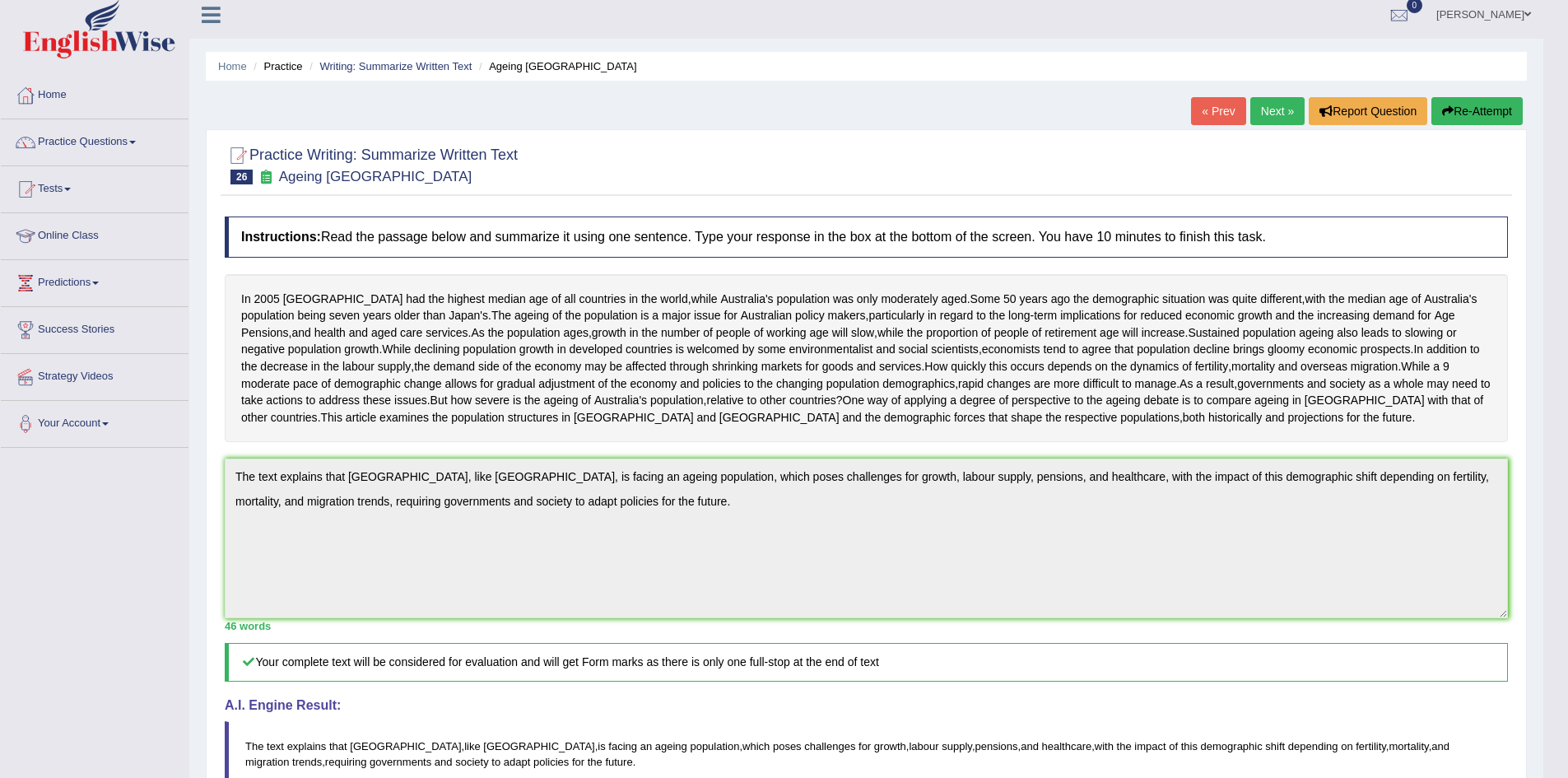
scroll to position [0, 0]
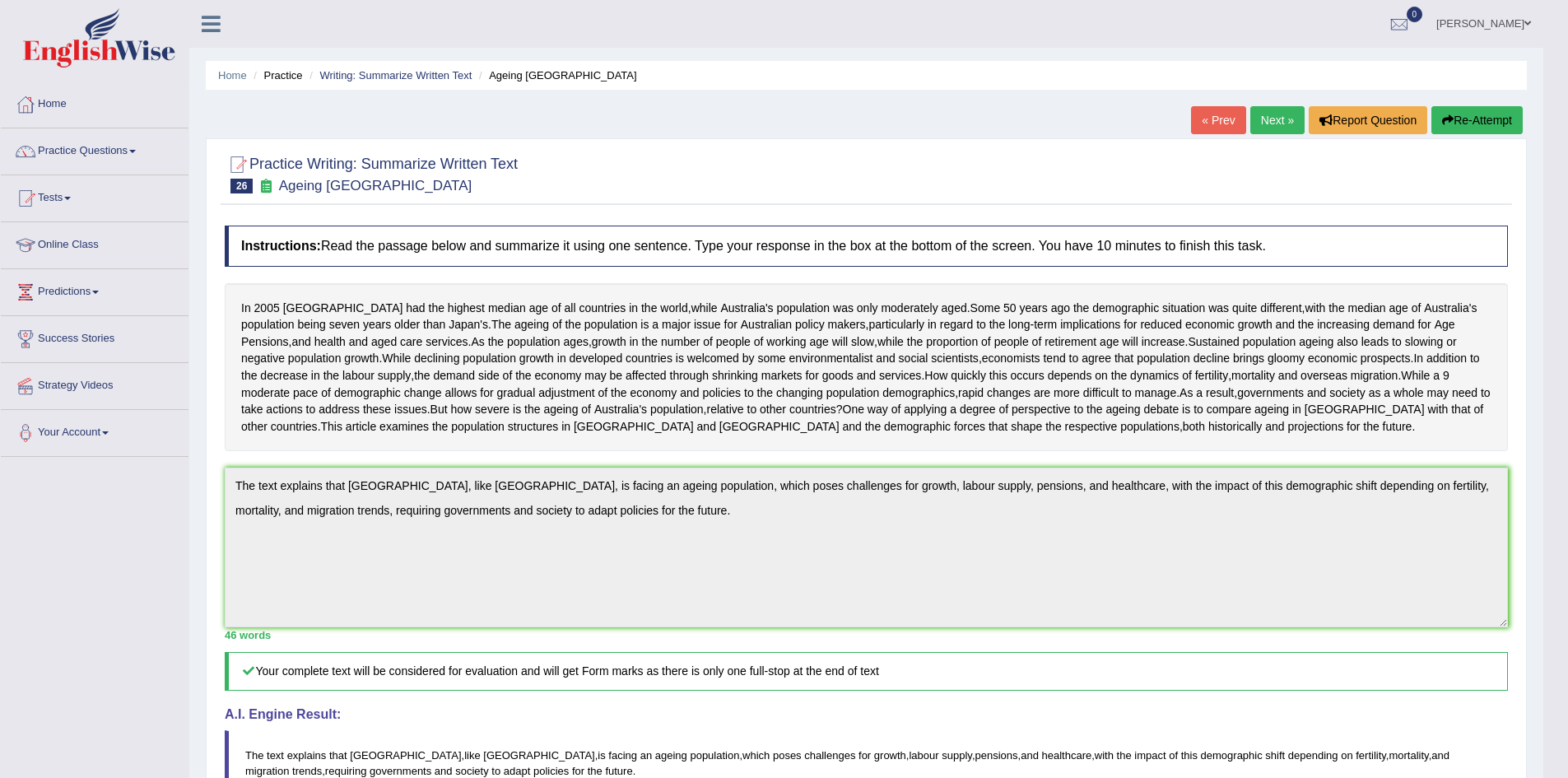
click at [240, 163] on div at bounding box center [237, 164] width 24 height 24
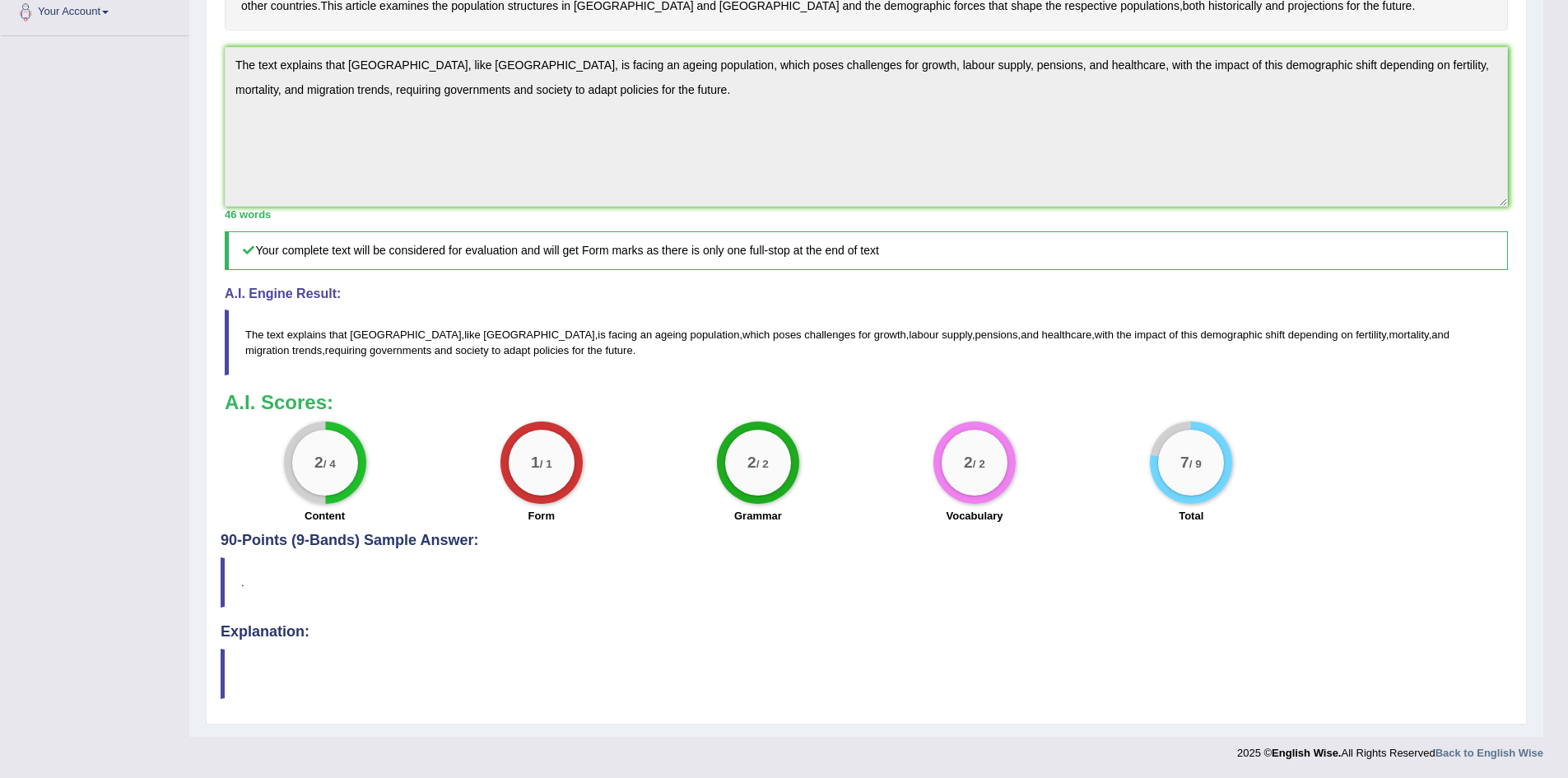
scroll to position [523, 0]
